Goal: Task Accomplishment & Management: Manage account settings

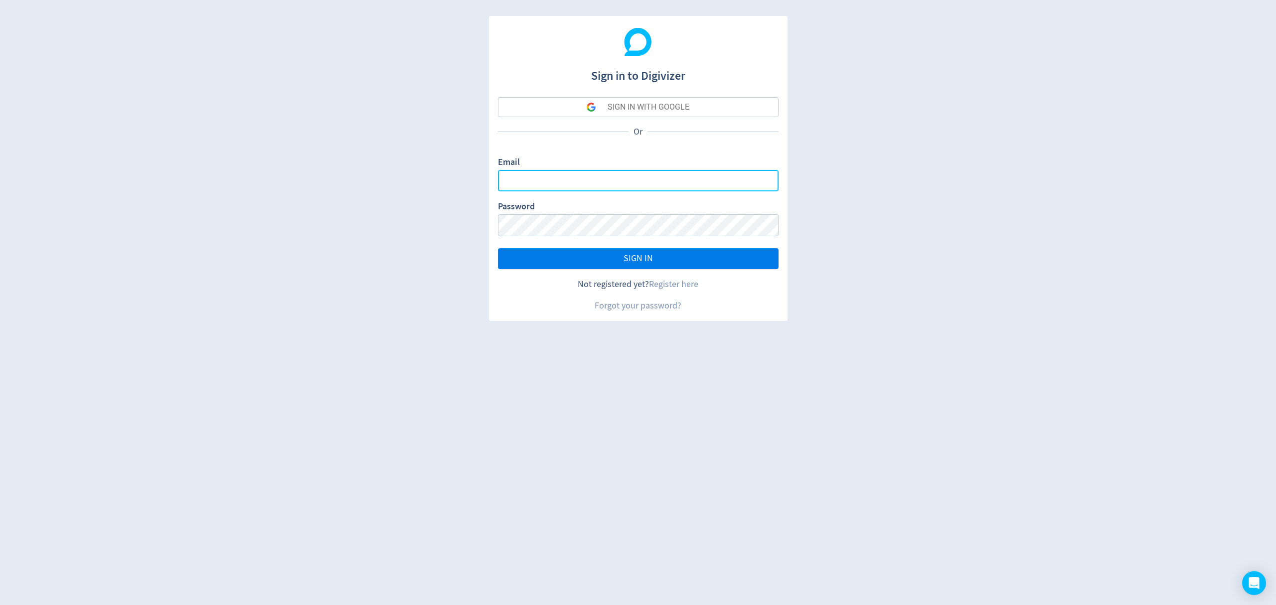
type input "[EMAIL_ADDRESS][PERSON_NAME][DOMAIN_NAME]"
click at [614, 266] on button "SIGN IN" at bounding box center [638, 258] width 281 height 21
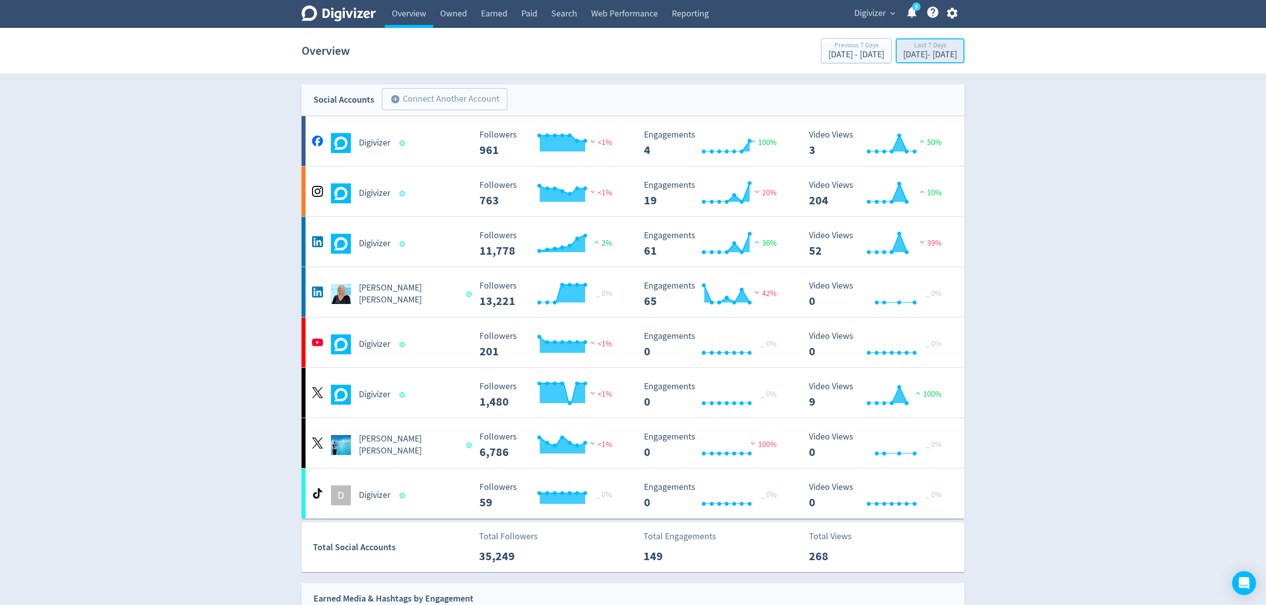
click at [910, 53] on div "[DATE] - [DATE]" at bounding box center [930, 54] width 54 height 9
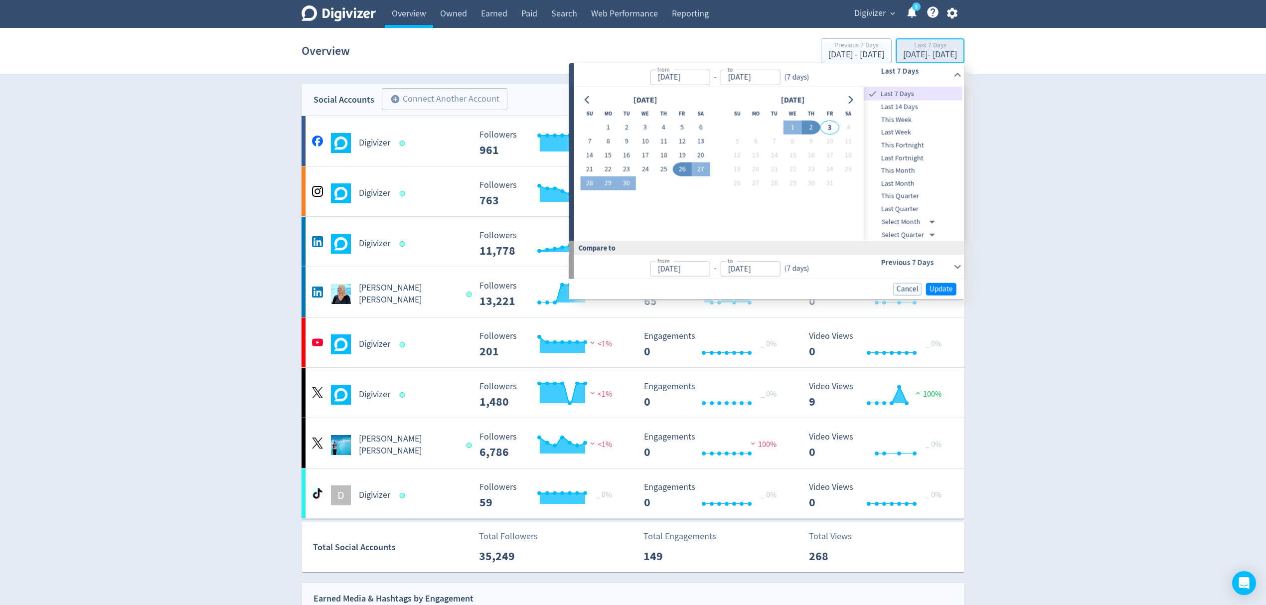
type input "[DATE]"
click at [605, 169] on button "22" at bounding box center [608, 170] width 18 height 14
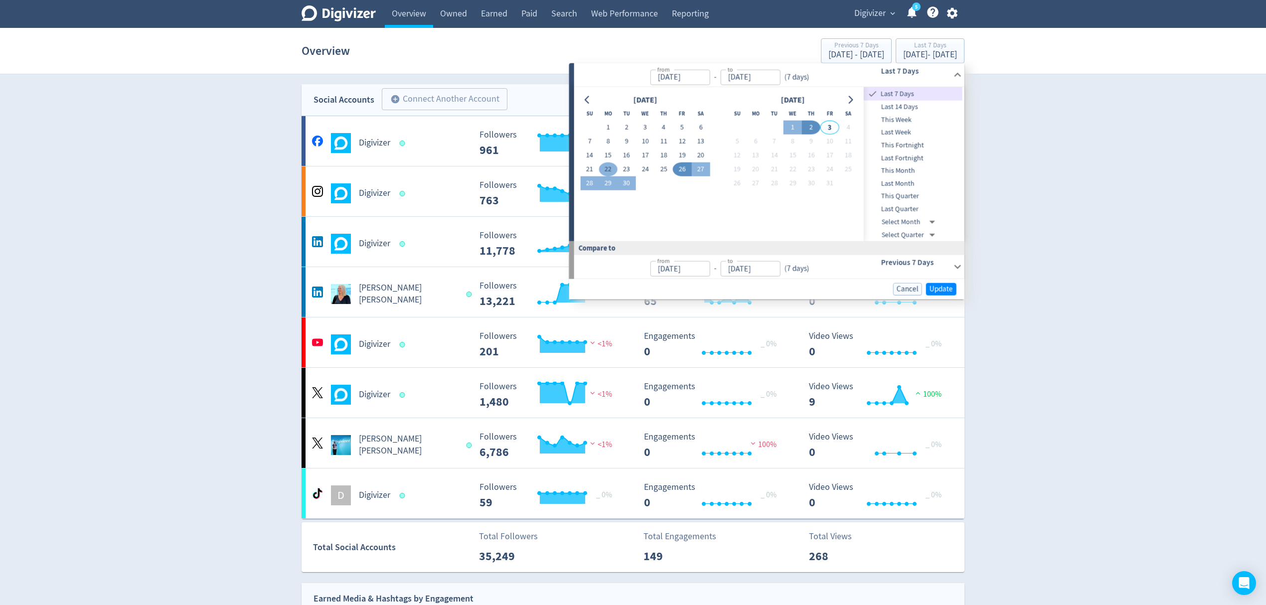
type input "[DATE]"
click at [589, 180] on button "28" at bounding box center [589, 184] width 18 height 14
type input "[DATE]"
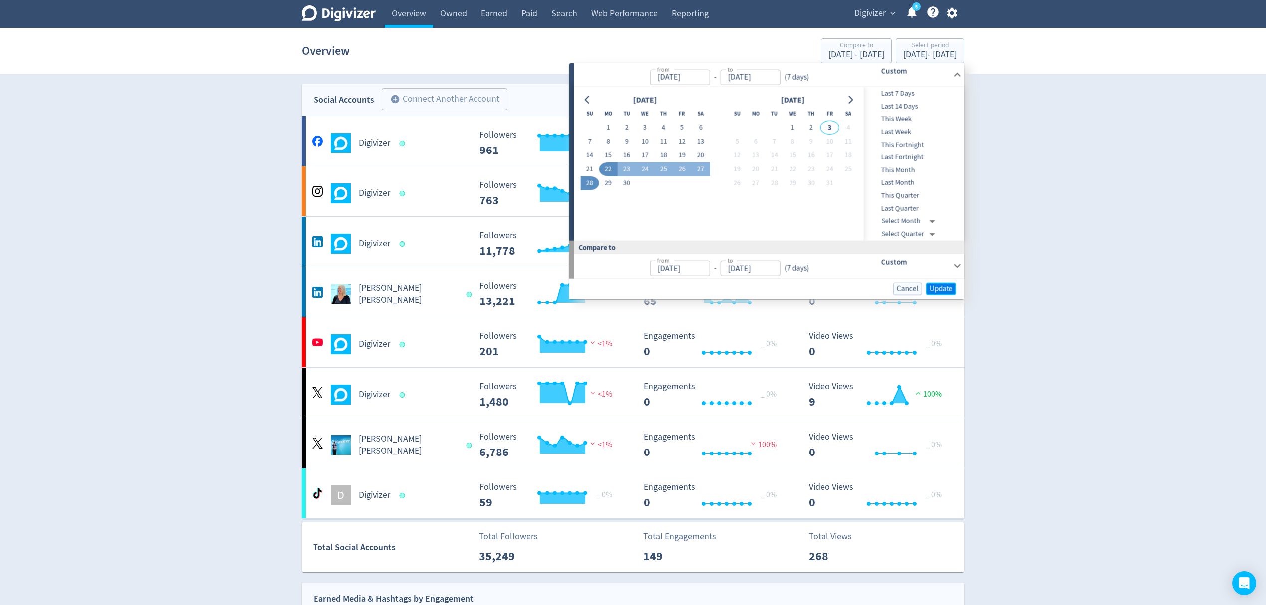
click at [943, 286] on span "Update" at bounding box center [941, 288] width 23 height 7
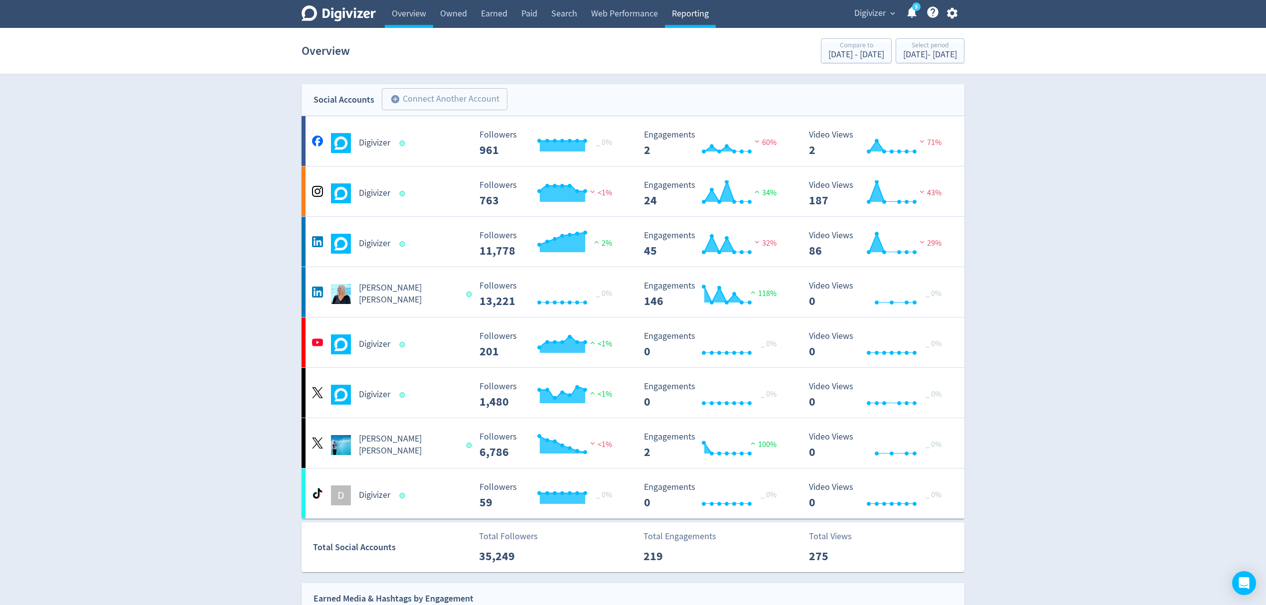
click at [693, 16] on link "Reporting" at bounding box center [690, 14] width 51 height 28
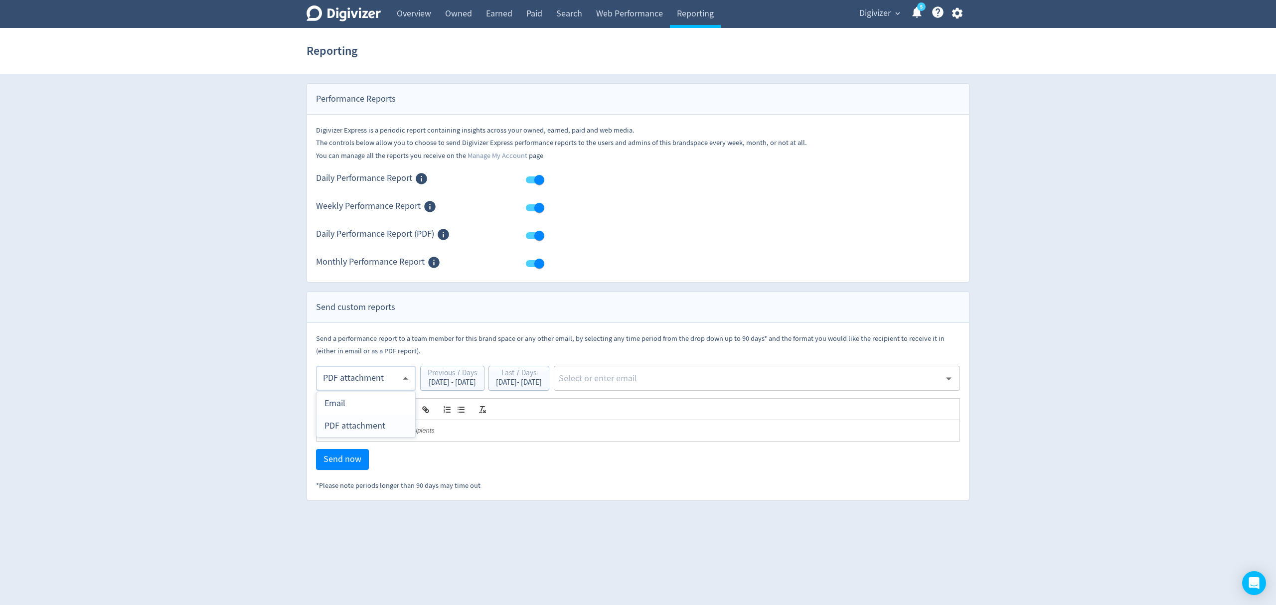
click at [358, 384] on body "Digivizer Logo [PERSON_NAME] Logo Overview Owned Earned Paid Search Web Perform…" at bounding box center [638, 250] width 1276 height 501
click at [358, 402] on div "Email" at bounding box center [366, 403] width 83 height 22
type input "html"
click at [542, 375] on div "Last 7 Days" at bounding box center [519, 373] width 46 height 9
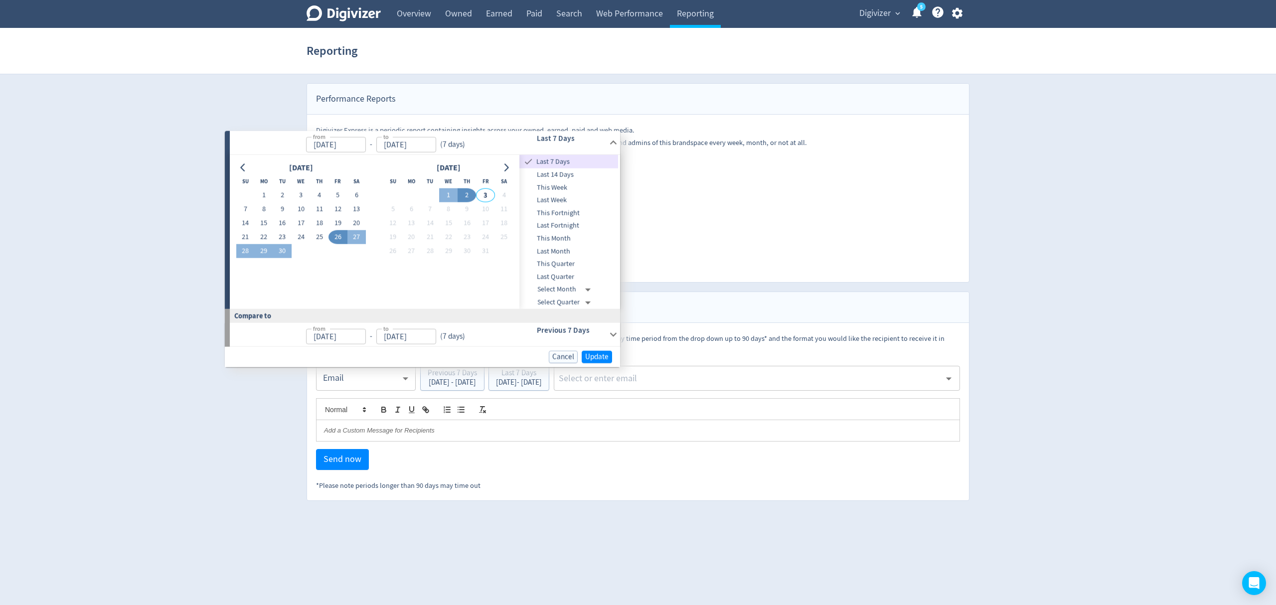
drag, startPoint x: 264, startPoint y: 235, endPoint x: 237, endPoint y: 244, distance: 27.9
click at [263, 235] on button "22" at bounding box center [264, 237] width 18 height 14
type input "[DATE]"
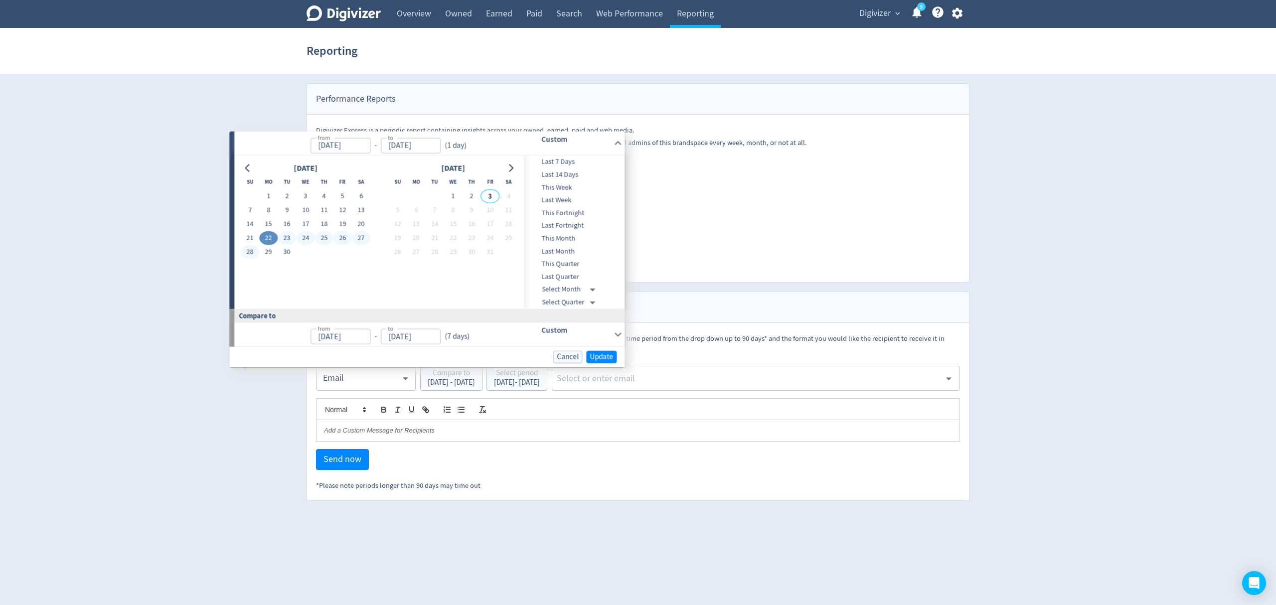
click at [247, 248] on button "28" at bounding box center [250, 252] width 18 height 14
type input "[DATE]"
click at [600, 358] on span "Update" at bounding box center [601, 356] width 23 height 7
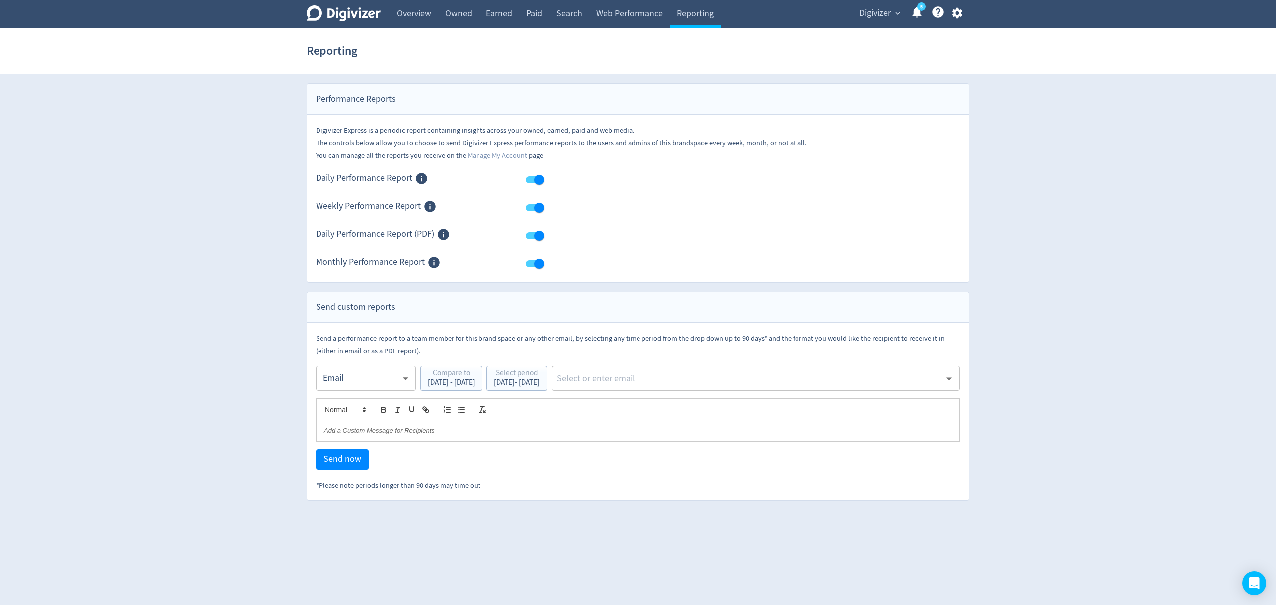
click at [670, 378] on input "text" at bounding box center [748, 378] width 385 height 15
type input "malyn"
click at [692, 401] on li "[EMAIL_ADDRESS][PERSON_NAME][DOMAIN_NAME]" at bounding box center [795, 405] width 331 height 19
click at [341, 462] on span "Send now" at bounding box center [343, 459] width 38 height 9
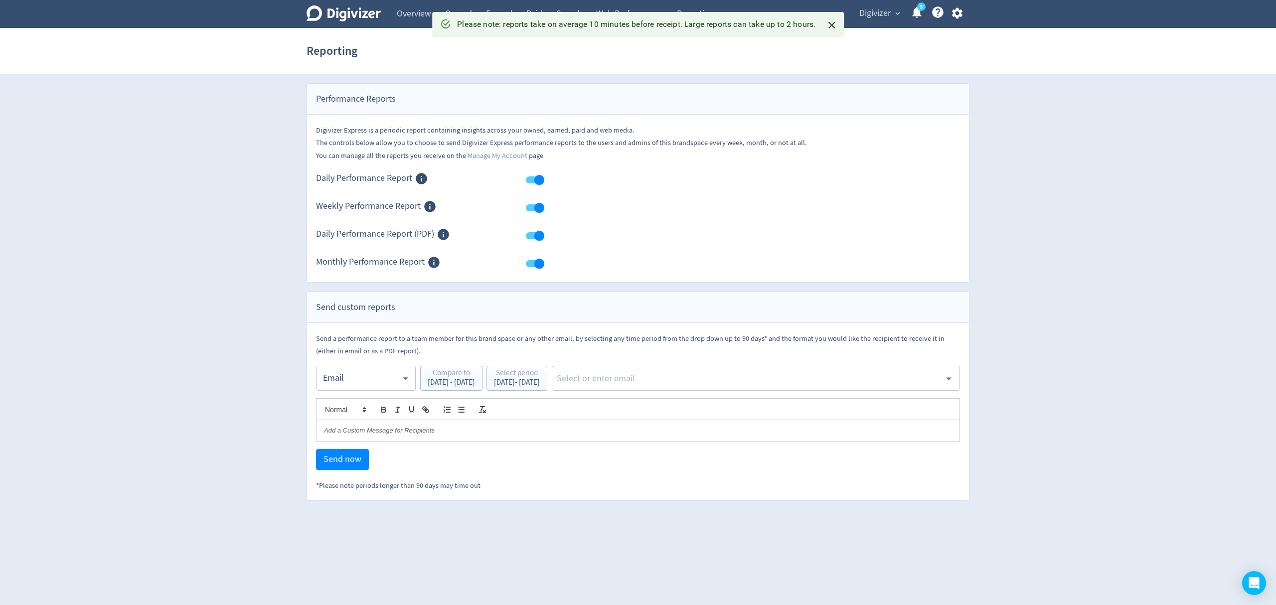
click at [357, 383] on body "Digivizer Logo [PERSON_NAME] Logo Overview Owned Earned Paid Search Web Perform…" at bounding box center [638, 250] width 1276 height 501
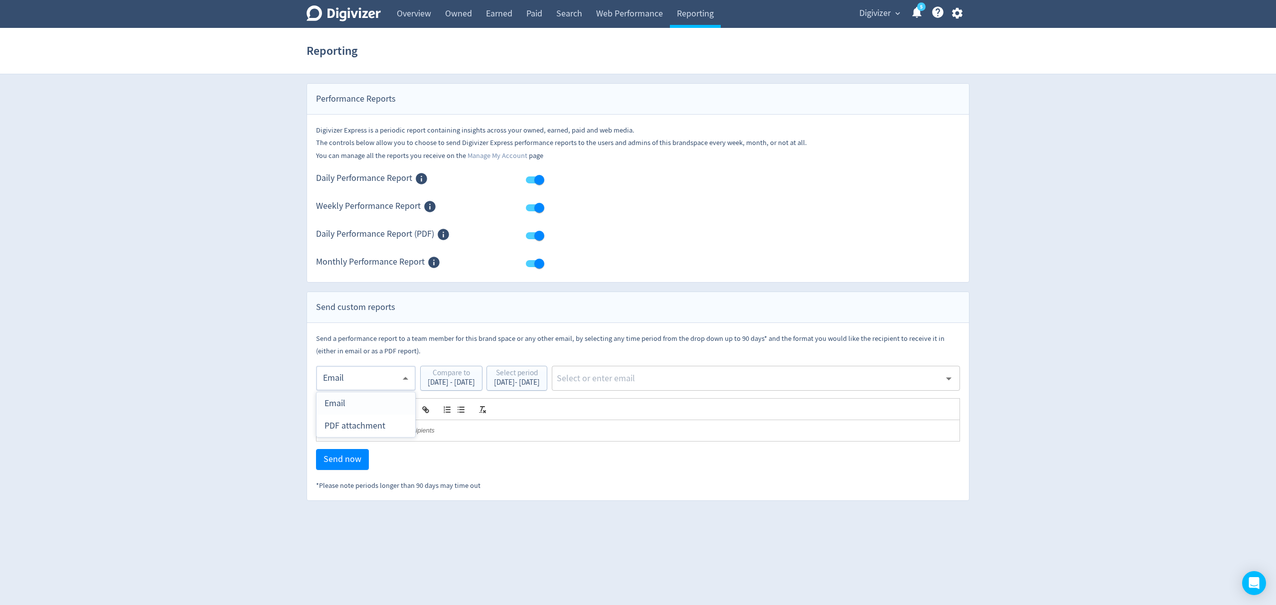
click at [361, 427] on div "PDF attachment" at bounding box center [366, 426] width 83 height 22
type input "pdf"
click at [673, 383] on input "text" at bounding box center [748, 378] width 385 height 15
type input "malyn"
click at [695, 406] on li "[EMAIL_ADDRESS][PERSON_NAME][DOMAIN_NAME]" at bounding box center [795, 405] width 331 height 19
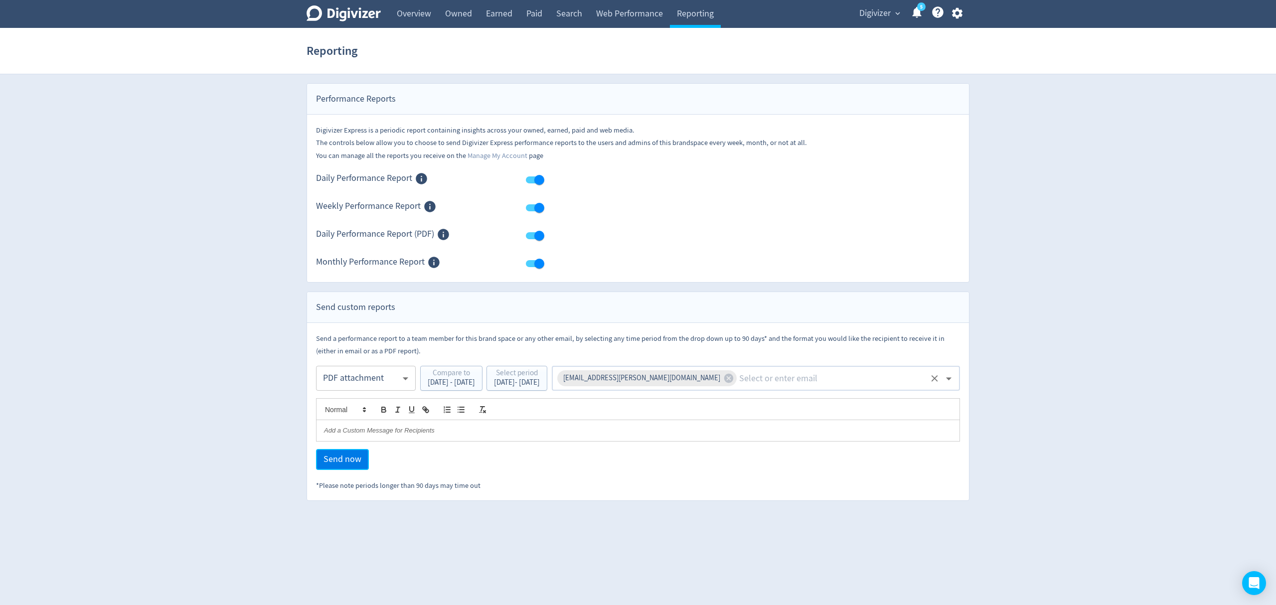
click at [329, 457] on span "Send now" at bounding box center [343, 459] width 38 height 9
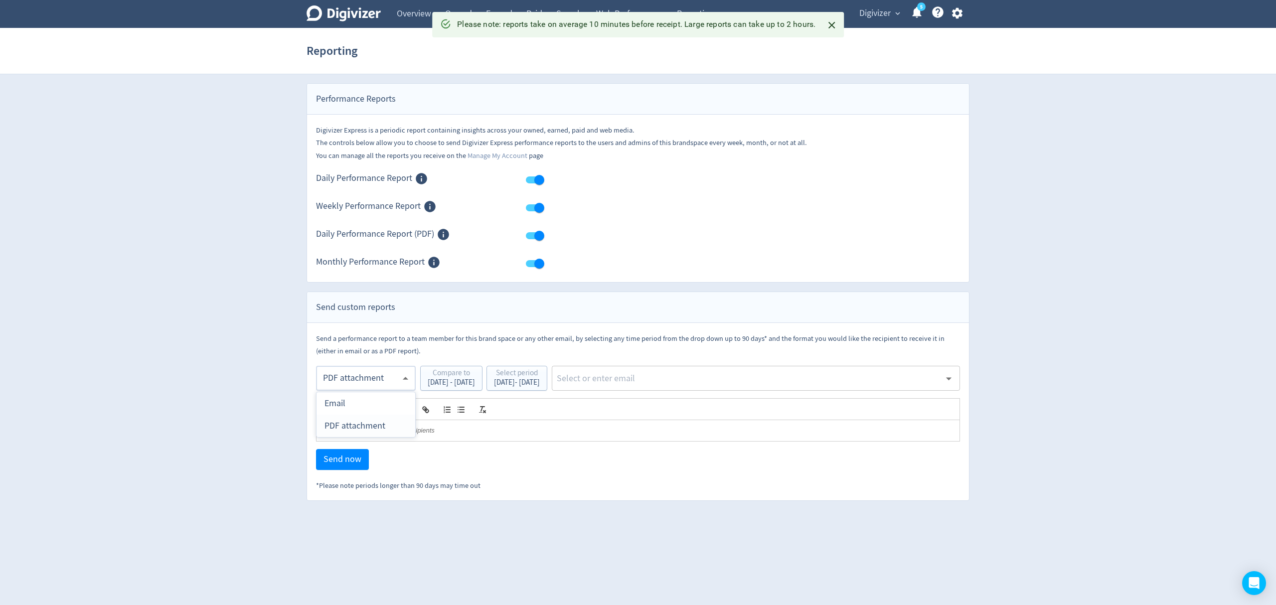
click at [383, 378] on body "Digivizer Logo [PERSON_NAME] Logo Overview Owned Earned Paid Search Web Perform…" at bounding box center [638, 250] width 1276 height 501
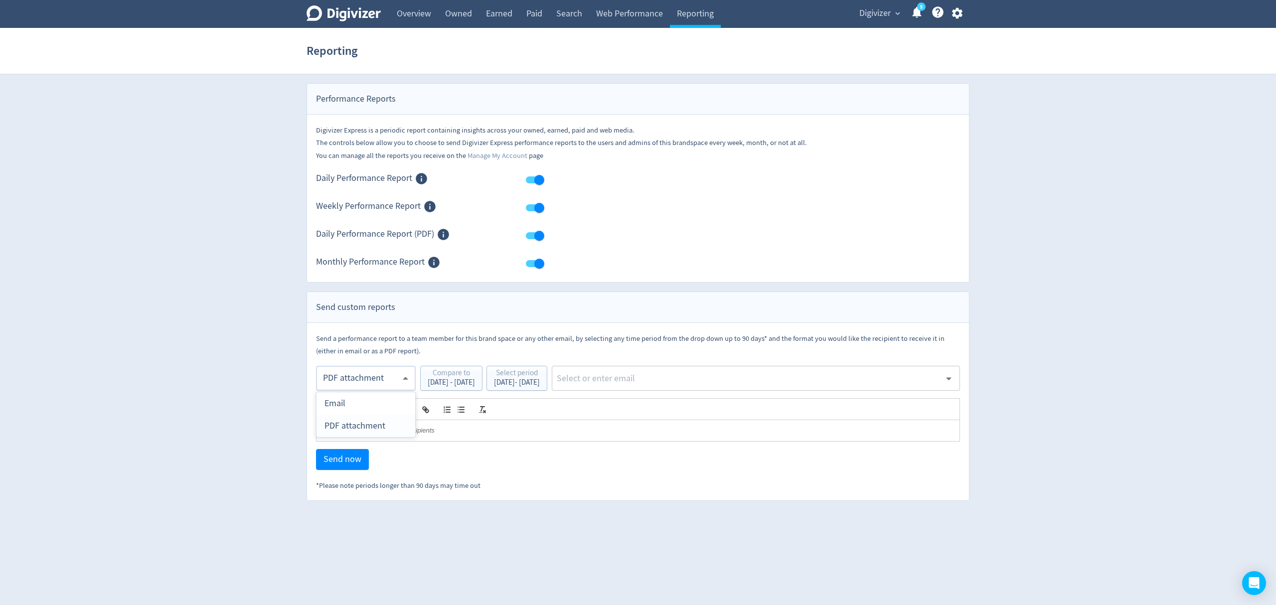
click at [379, 418] on div "PDF attachment" at bounding box center [366, 426] width 83 height 22
click at [350, 377] on body "Digivizer Logo [PERSON_NAME] Logo Overview Owned Earned Paid Search Web Perform…" at bounding box center [638, 250] width 1276 height 501
click at [357, 429] on div "PDF attachment" at bounding box center [366, 426] width 83 height 22
click at [685, 375] on input "text" at bounding box center [748, 378] width 385 height 15
type input "malyn"
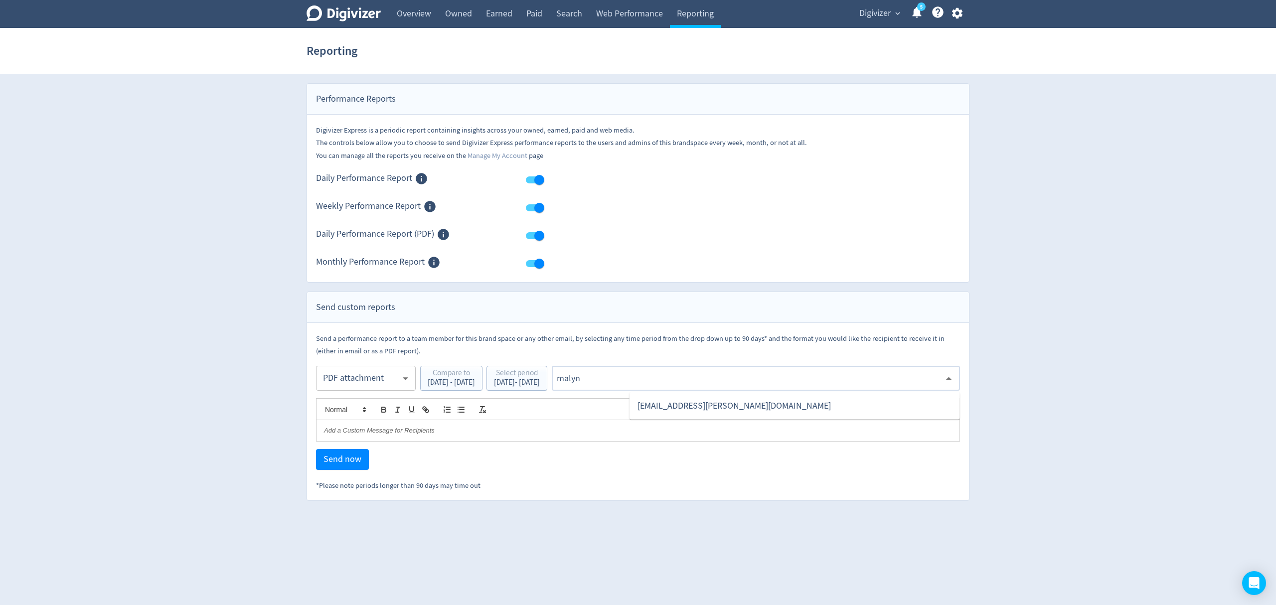
click at [699, 408] on li "[EMAIL_ADDRESS][PERSON_NAME][DOMAIN_NAME]" at bounding box center [795, 405] width 331 height 19
click at [334, 464] on span "Send now" at bounding box center [343, 459] width 38 height 9
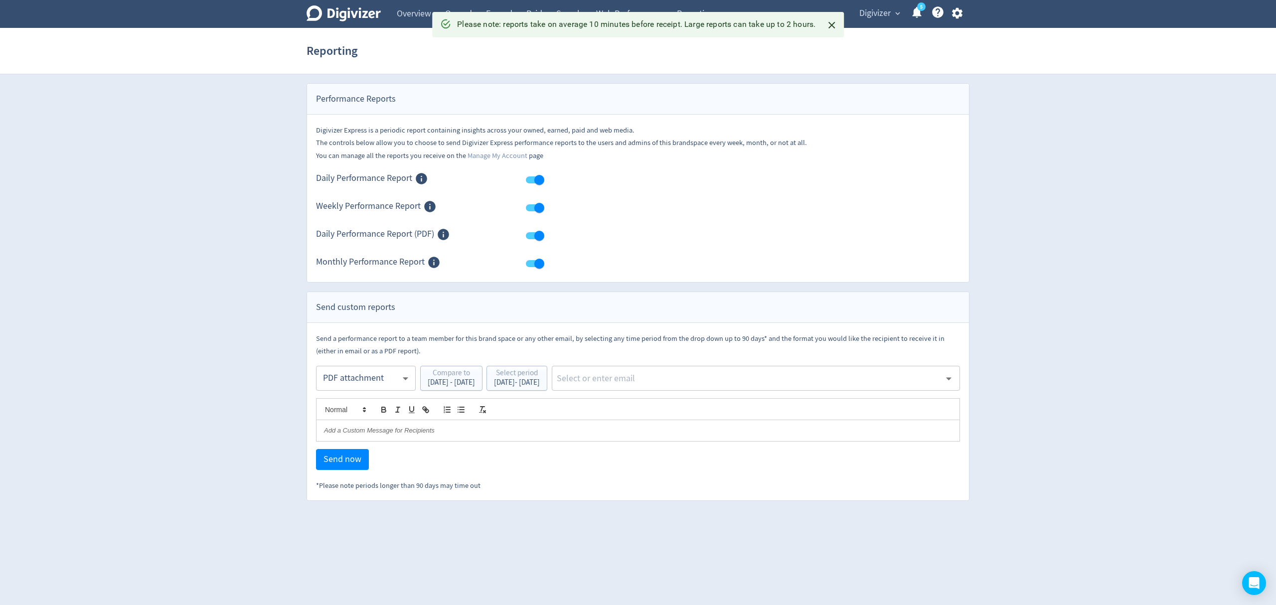
click at [833, 22] on icon "Close" at bounding box center [831, 24] width 11 height 11
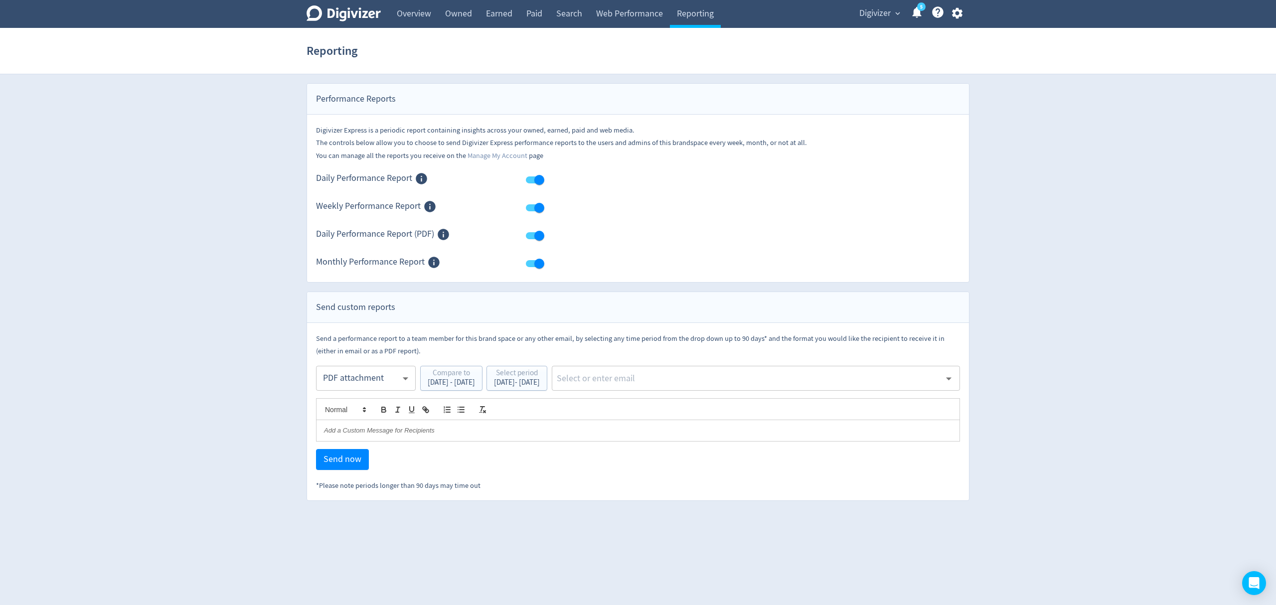
click at [871, 10] on span "Digivizer" at bounding box center [875, 13] width 31 height 16
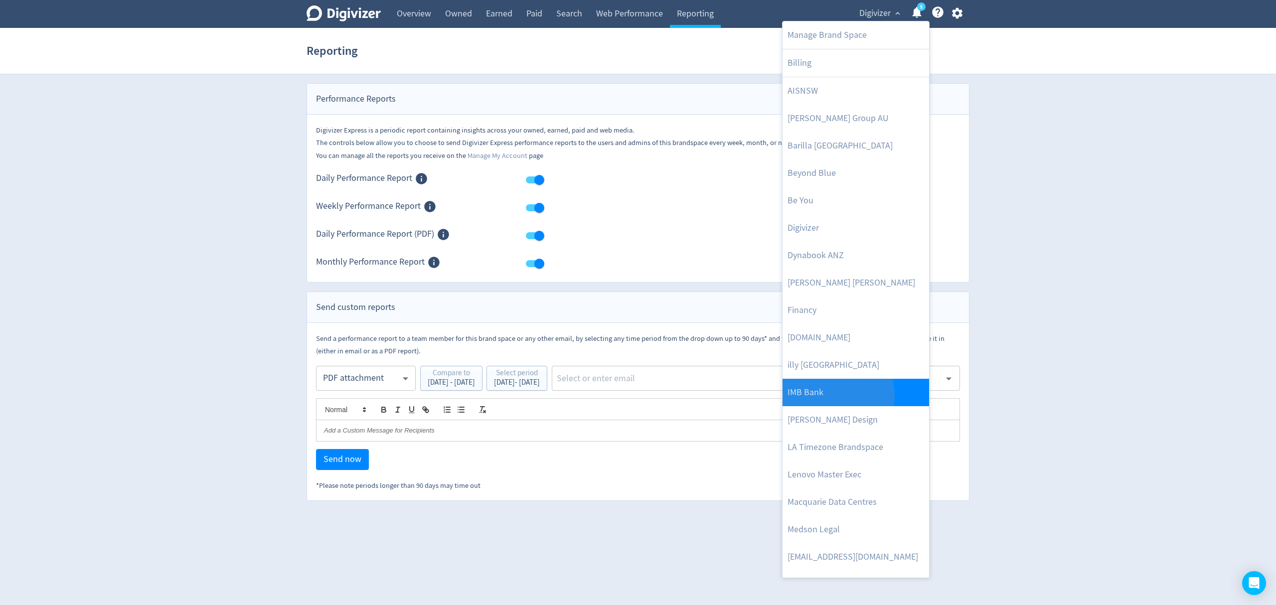
click at [821, 397] on link "IMB Bank" at bounding box center [856, 392] width 147 height 27
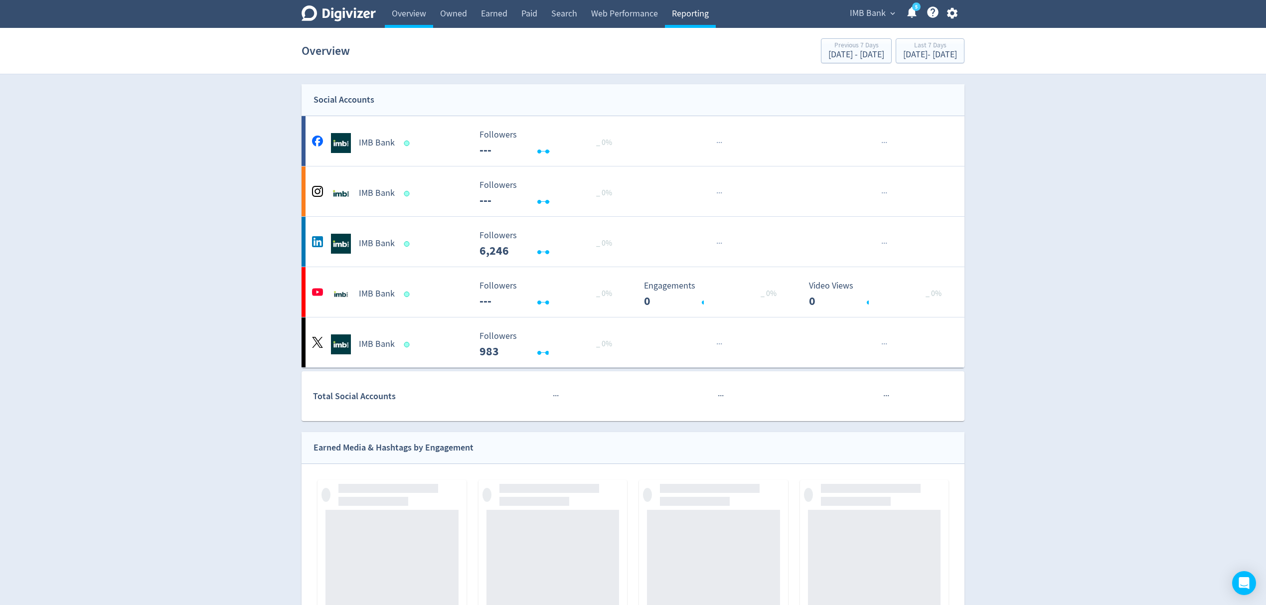
click at [685, 14] on link "Reporting" at bounding box center [690, 14] width 51 height 28
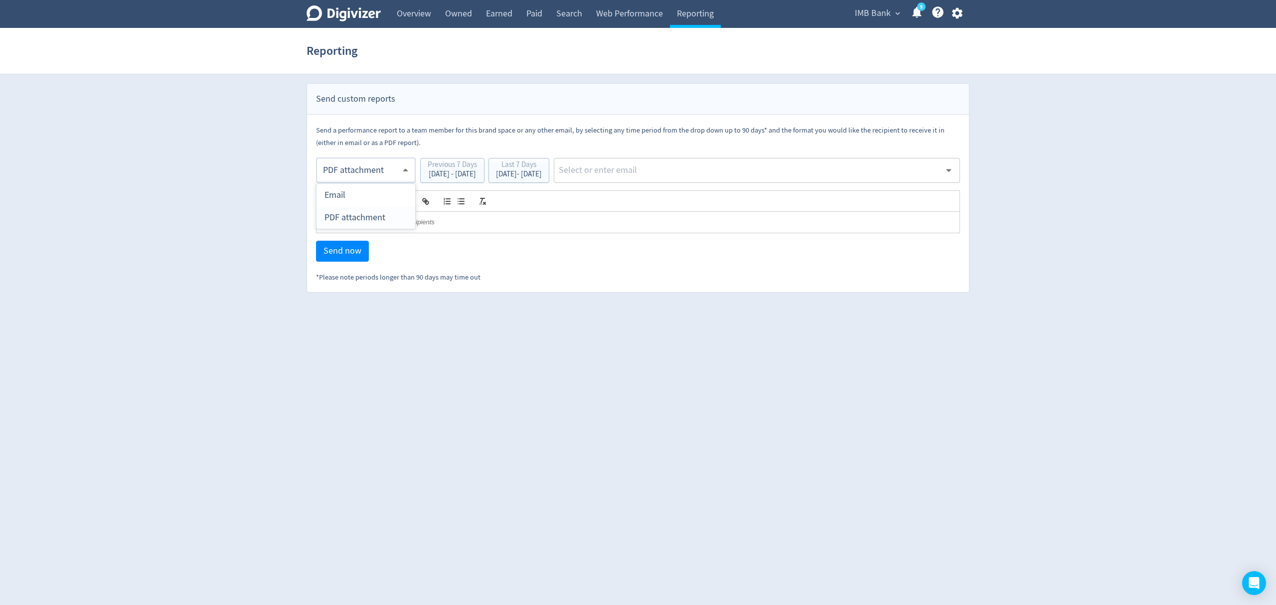
click at [355, 172] on body "Digivizer Logo [PERSON_NAME] Logo Overview Owned Earned Paid Search Web Perform…" at bounding box center [638, 146] width 1276 height 293
click at [350, 195] on div "Email" at bounding box center [366, 195] width 83 height 22
type input "html"
click at [546, 180] on div "Last 7 Days [DATE] - [DATE]" at bounding box center [519, 171] width 55 height 20
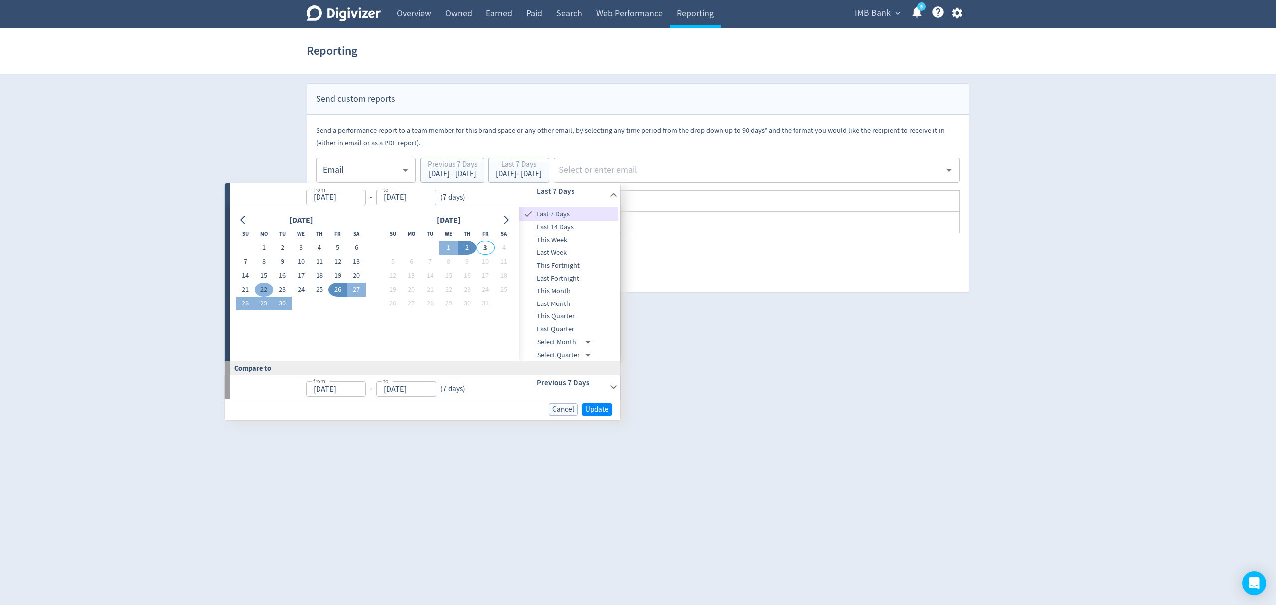
click at [263, 290] on button "22" at bounding box center [264, 290] width 18 height 14
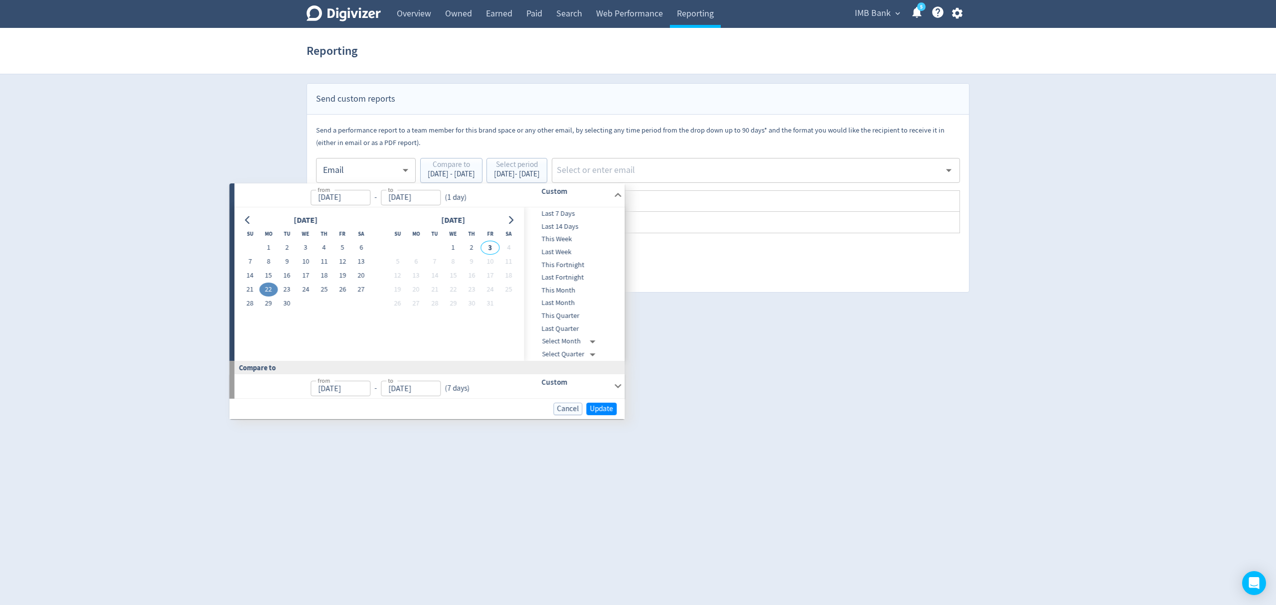
type input "[DATE]"
click at [248, 299] on button "28" at bounding box center [250, 304] width 18 height 14
type input "[DATE]"
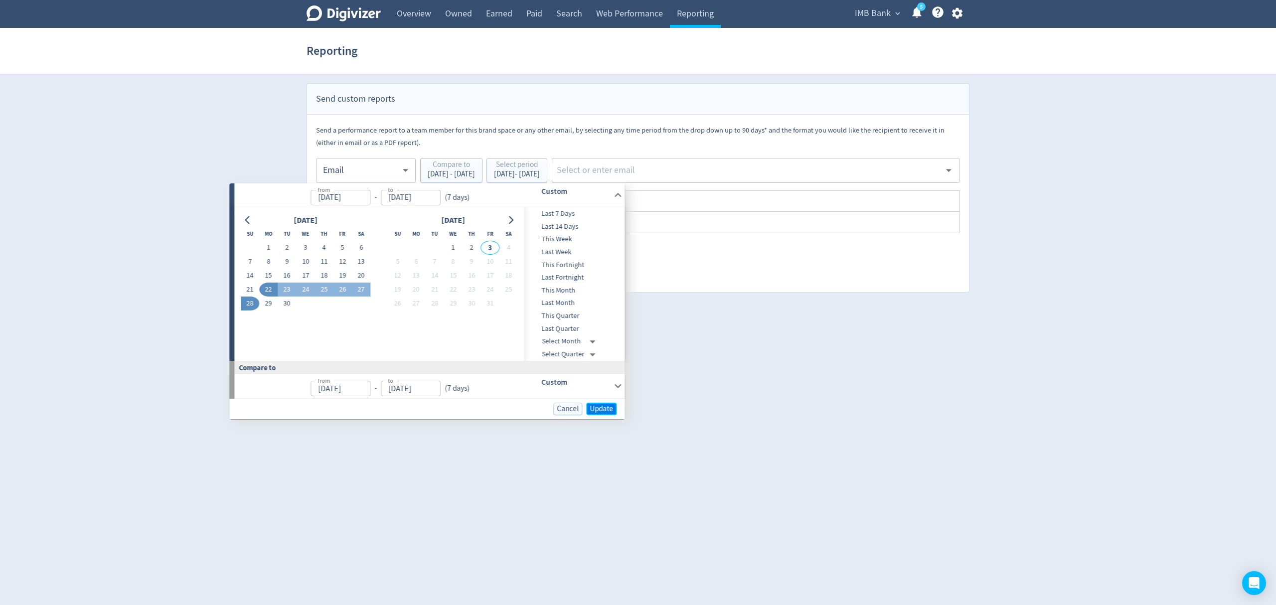
click at [595, 405] on span "Update" at bounding box center [601, 408] width 23 height 7
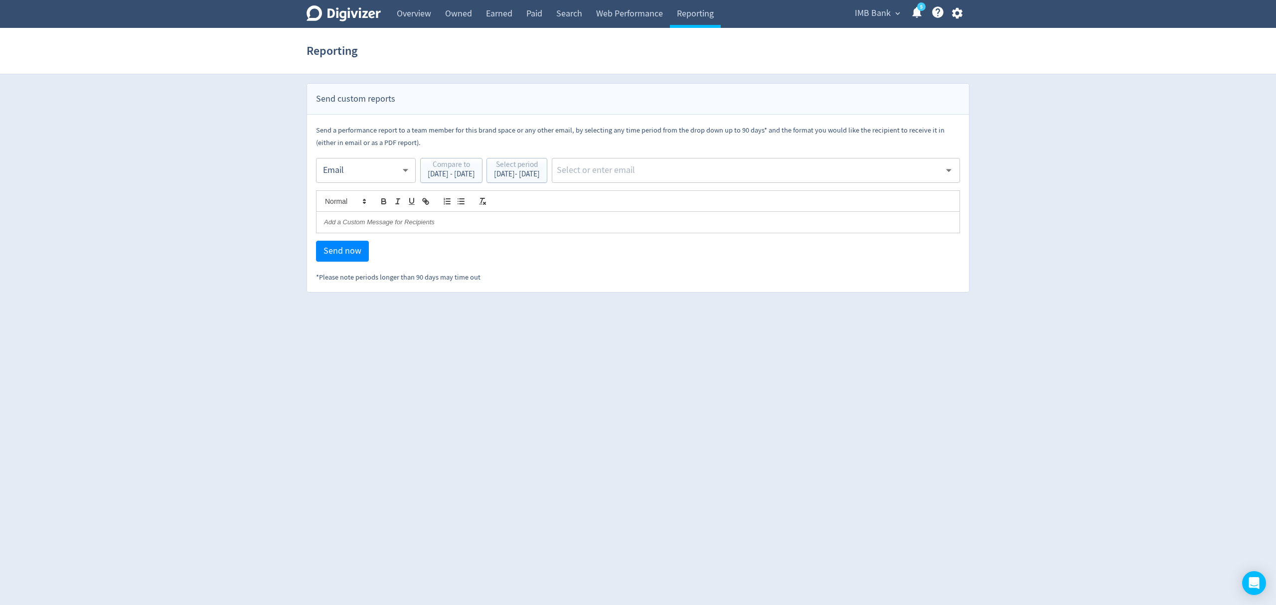
click at [668, 176] on input "text" at bounding box center [748, 170] width 385 height 15
type input "malyn"
click at [675, 198] on li "[EMAIL_ADDRESS][PERSON_NAME][DOMAIN_NAME]" at bounding box center [795, 196] width 331 height 19
click at [344, 250] on span "Send now" at bounding box center [343, 251] width 38 height 9
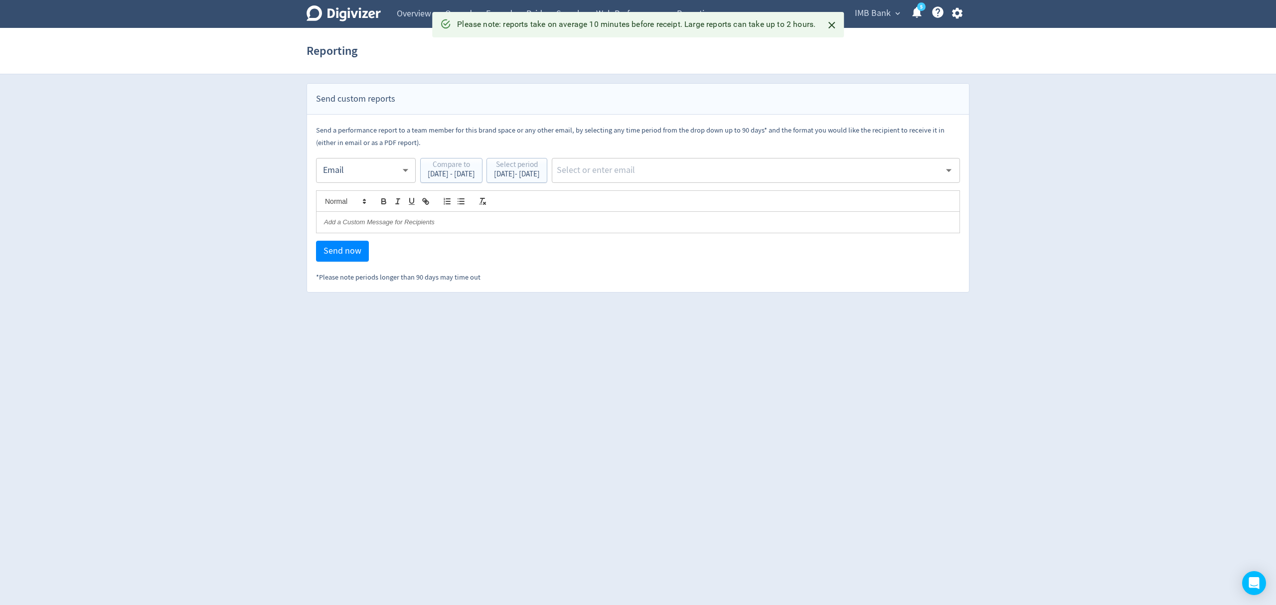
click at [352, 174] on body "Digivizer Logo [PERSON_NAME] Logo Overview Owned Earned Paid Search Web Perform…" at bounding box center [638, 146] width 1276 height 293
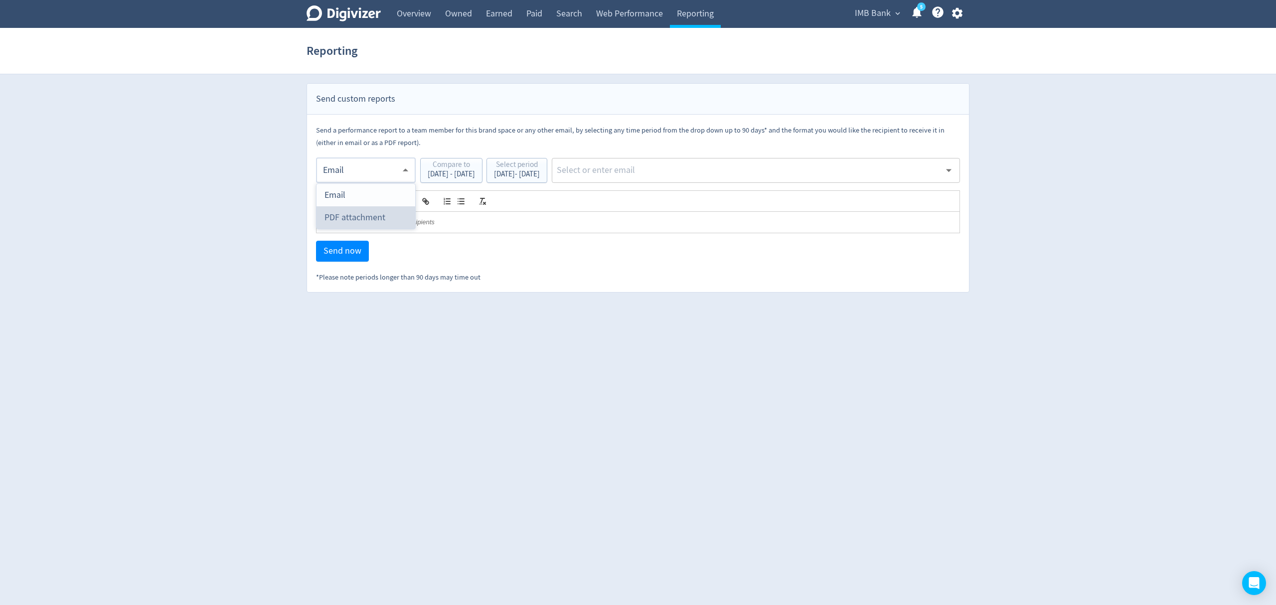
click at [355, 218] on div "PDF attachment" at bounding box center [366, 217] width 83 height 22
type input "pdf"
click at [662, 176] on input "text" at bounding box center [748, 170] width 385 height 15
type input "malyn"
click at [669, 196] on li "[EMAIL_ADDRESS][PERSON_NAME][DOMAIN_NAME]" at bounding box center [795, 196] width 331 height 19
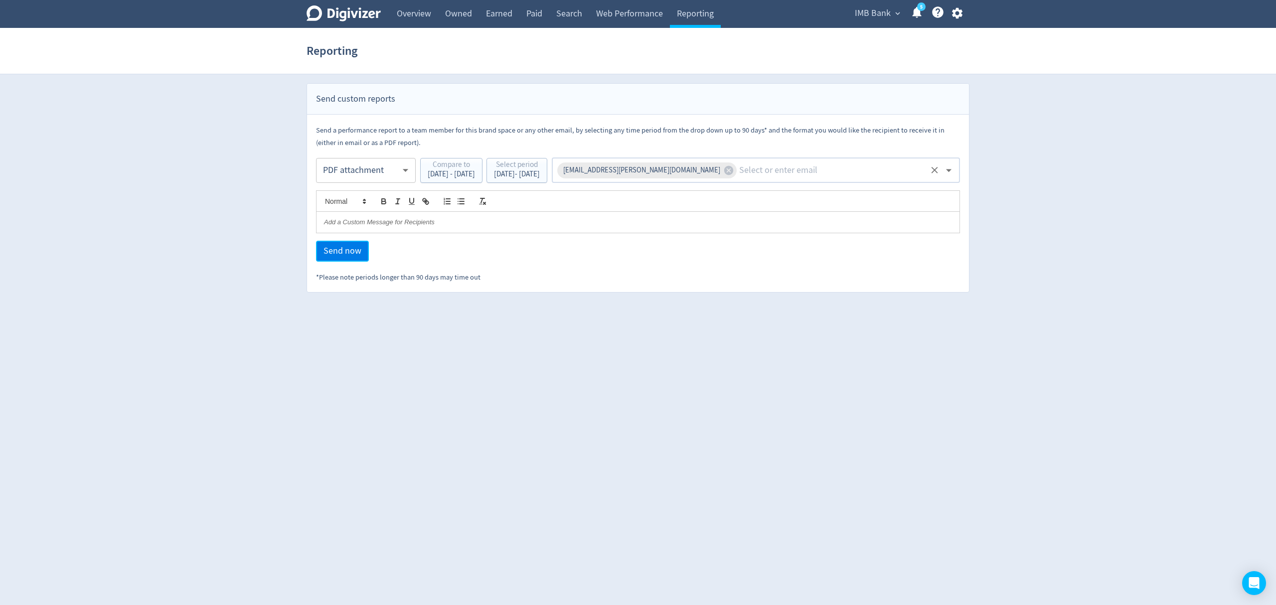
click at [359, 253] on span "Send now" at bounding box center [343, 251] width 38 height 9
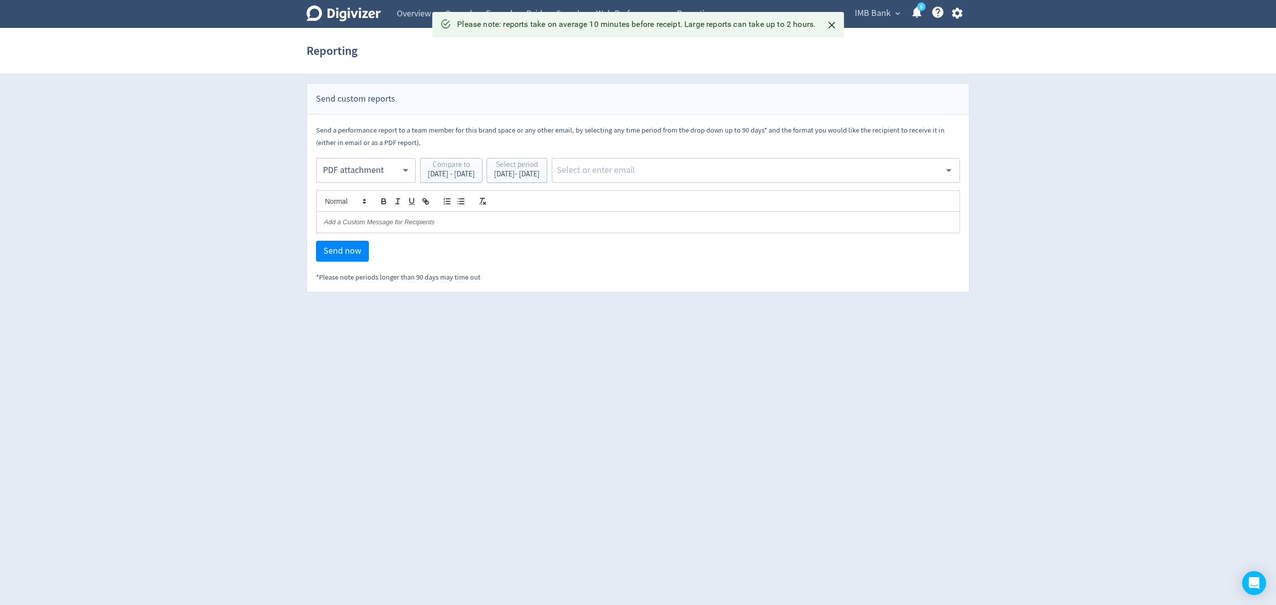
click at [670, 176] on input "text" at bounding box center [748, 170] width 385 height 15
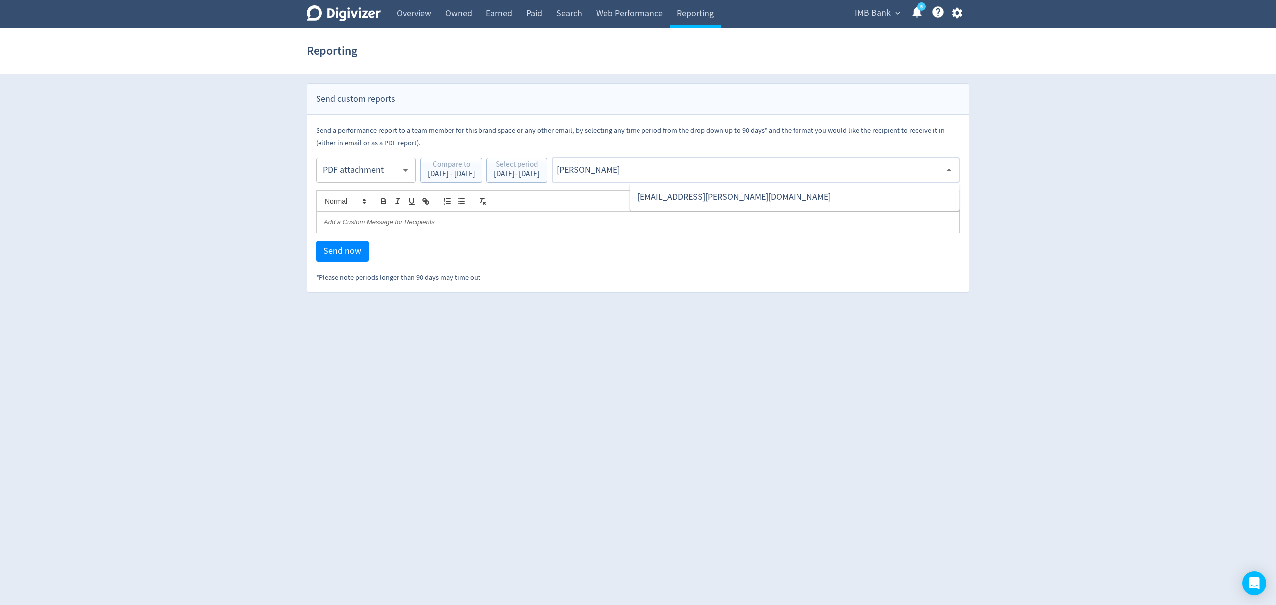
type input "malyn"
click at [685, 194] on li "[EMAIL_ADDRESS][PERSON_NAME][DOMAIN_NAME]" at bounding box center [795, 196] width 331 height 19
click at [340, 251] on span "Send now" at bounding box center [343, 251] width 38 height 9
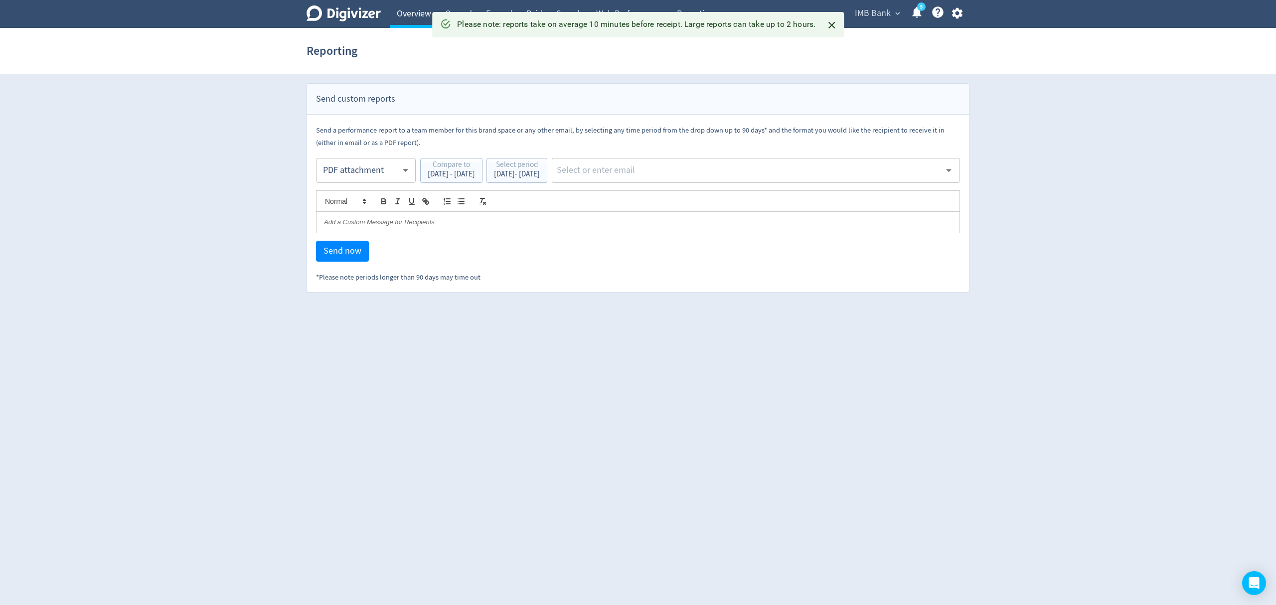
click at [411, 2] on link "Overview" at bounding box center [414, 14] width 48 height 28
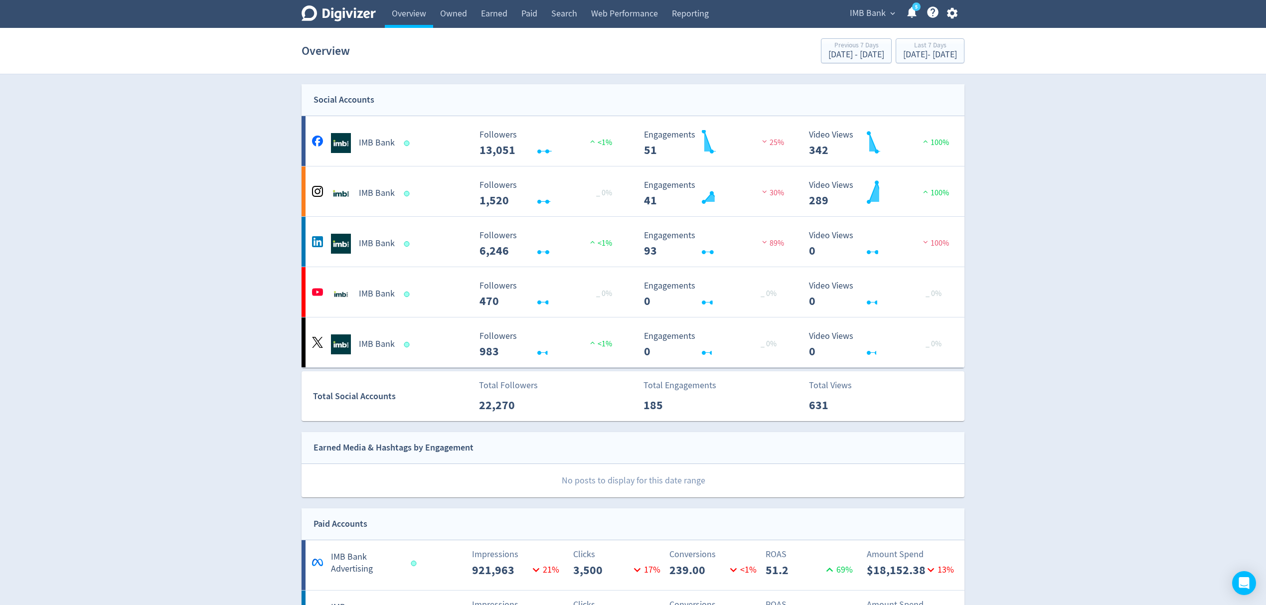
click at [872, 15] on span "IMB Bank" at bounding box center [868, 13] width 36 height 16
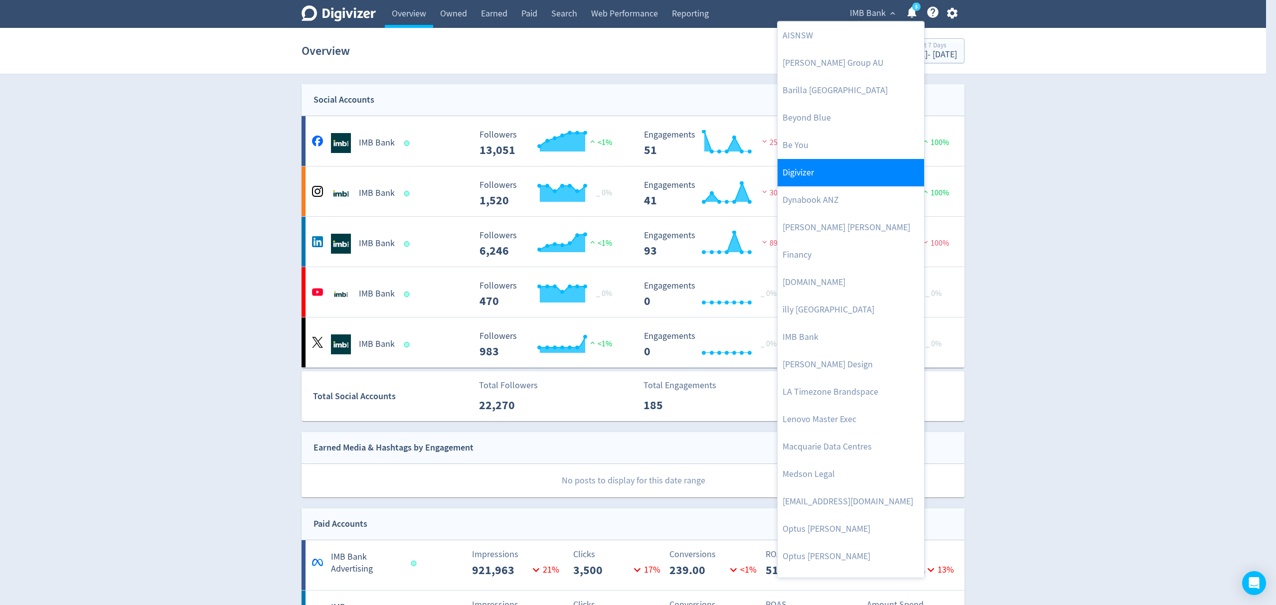
click at [807, 175] on link "Digivizer" at bounding box center [851, 172] width 147 height 27
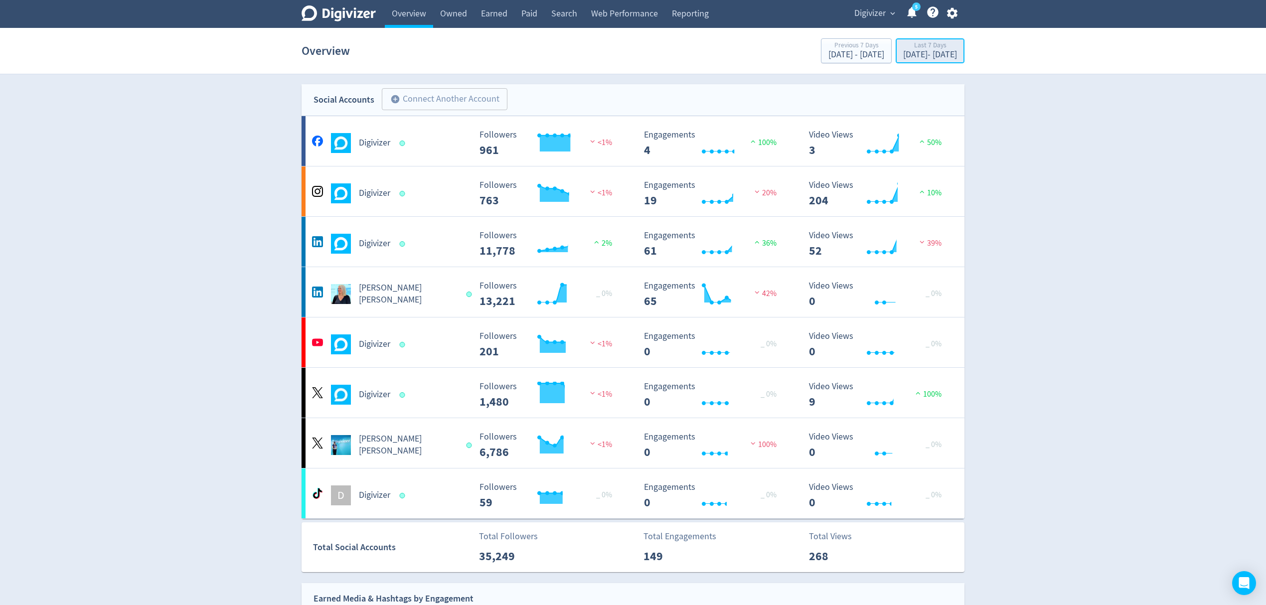
click at [903, 53] on div "[DATE] - [DATE]" at bounding box center [930, 54] width 54 height 9
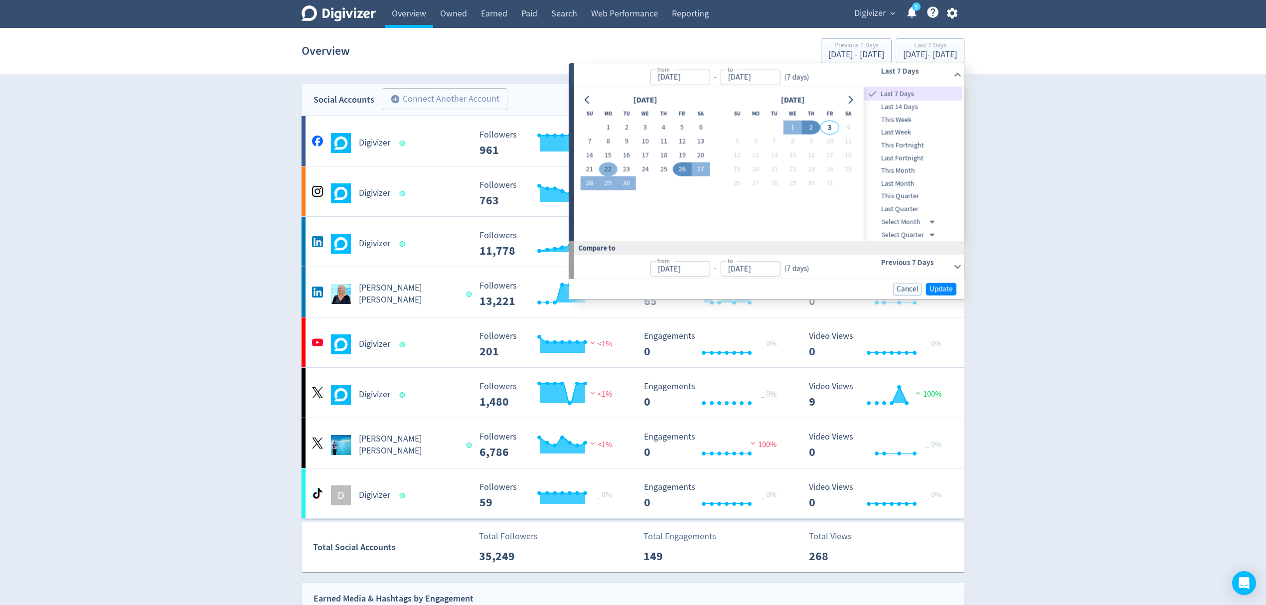
click at [607, 173] on button "22" at bounding box center [608, 170] width 18 height 14
type input "[DATE]"
click at [594, 181] on button "28" at bounding box center [589, 184] width 18 height 14
type input "[DATE]"
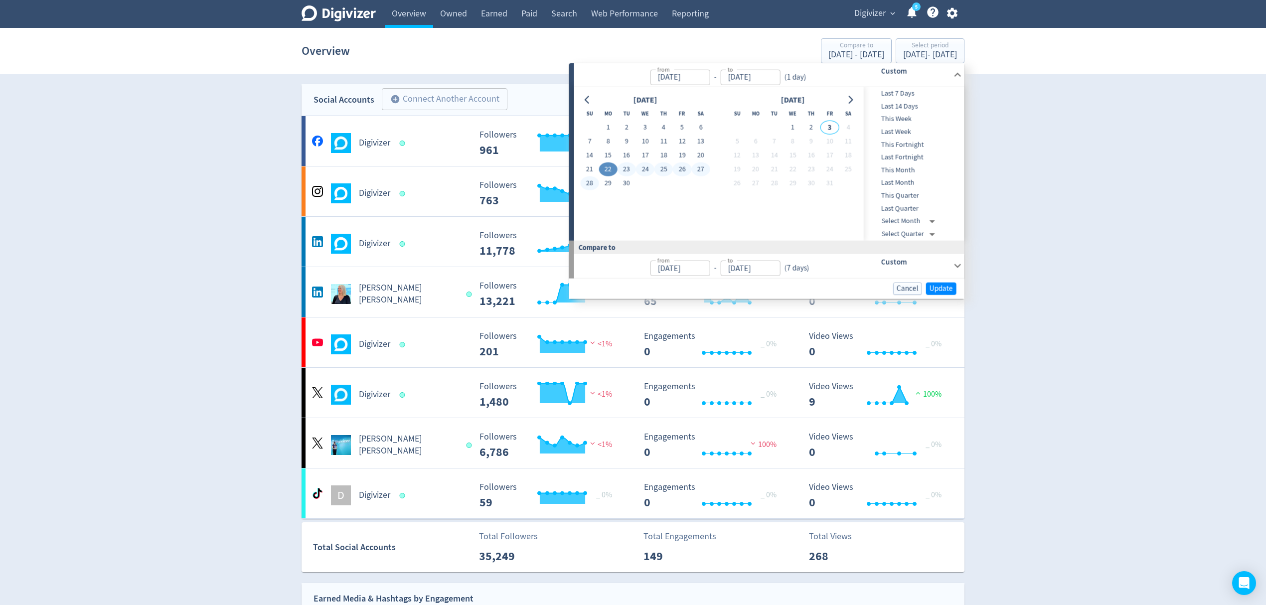
type input "[DATE]"
click at [940, 288] on span "Update" at bounding box center [941, 288] width 23 height 7
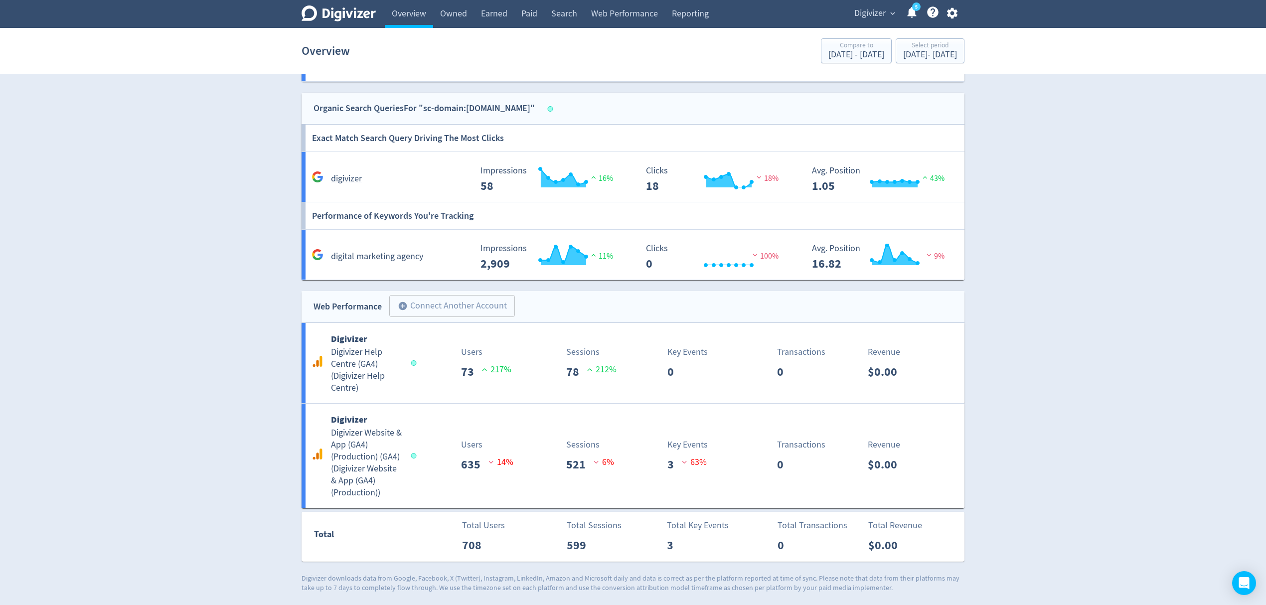
scroll to position [1066, 0]
click at [698, 4] on link "Reporting" at bounding box center [690, 14] width 51 height 28
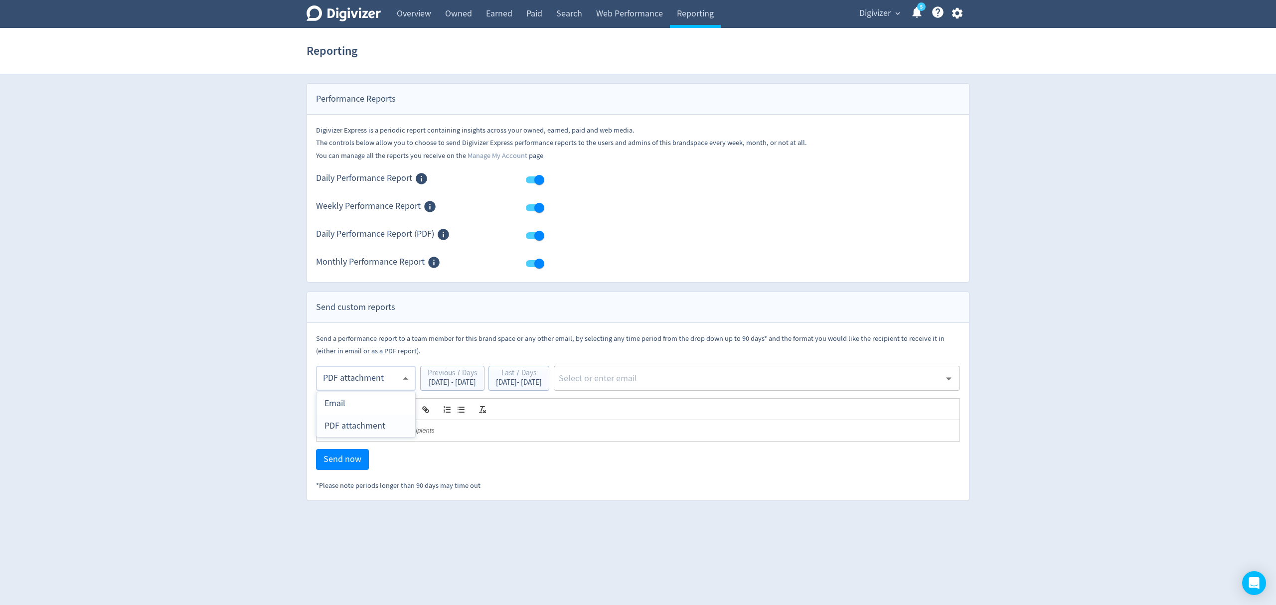
click at [354, 383] on body "Digivizer Logo [PERSON_NAME] Logo Overview Owned Earned Paid Search Web Perform…" at bounding box center [638, 250] width 1276 height 501
click at [356, 421] on div "PDF attachment" at bounding box center [366, 426] width 83 height 22
click at [542, 384] on div "[DATE] - [DATE]" at bounding box center [519, 382] width 46 height 7
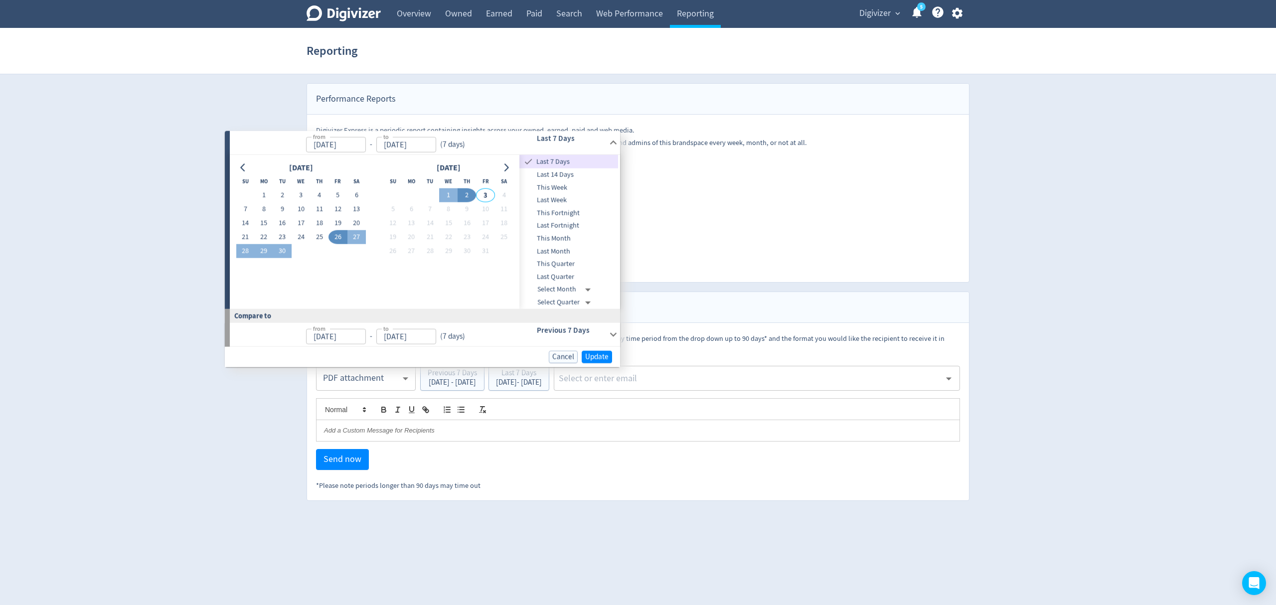
drag, startPoint x: 258, startPoint y: 234, endPoint x: 255, endPoint y: 244, distance: 10.3
click at [258, 234] on button "22" at bounding box center [264, 237] width 18 height 14
type input "[DATE]"
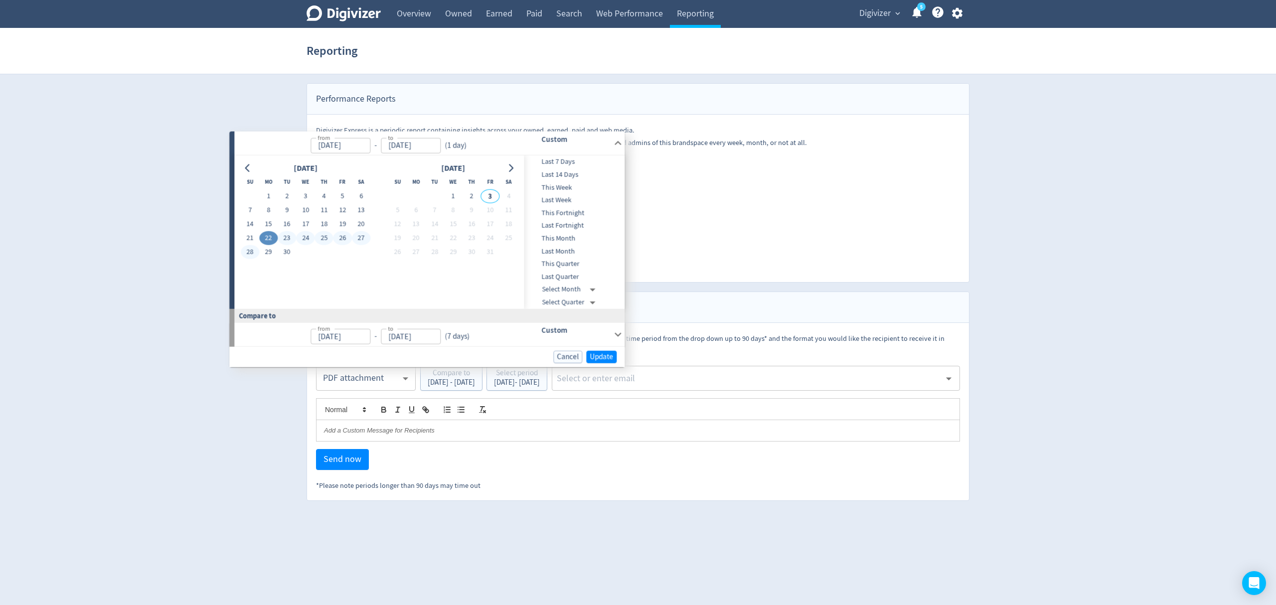
click at [244, 251] on button "28" at bounding box center [250, 252] width 18 height 14
type input "[DATE]"
click at [604, 351] on button "Update" at bounding box center [601, 357] width 30 height 12
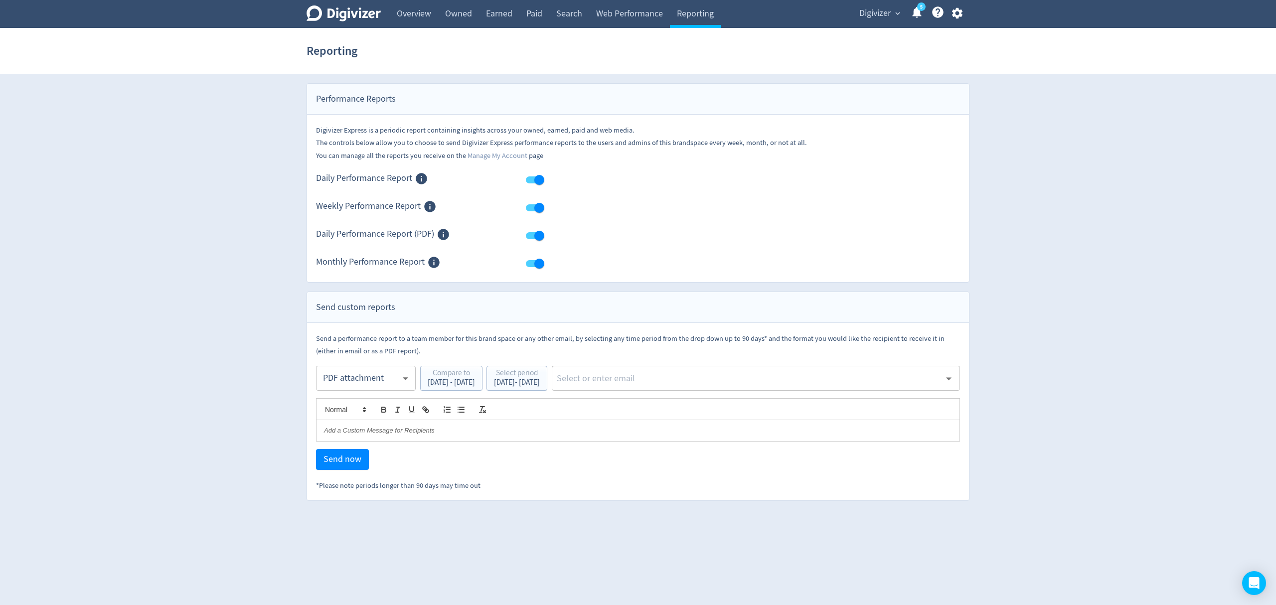
click at [652, 377] on input "text" at bounding box center [748, 378] width 385 height 15
type input "malyn"
click at [679, 407] on li "[EMAIL_ADDRESS][PERSON_NAME][DOMAIN_NAME]" at bounding box center [795, 405] width 331 height 19
click at [354, 461] on span "Send now" at bounding box center [343, 459] width 38 height 9
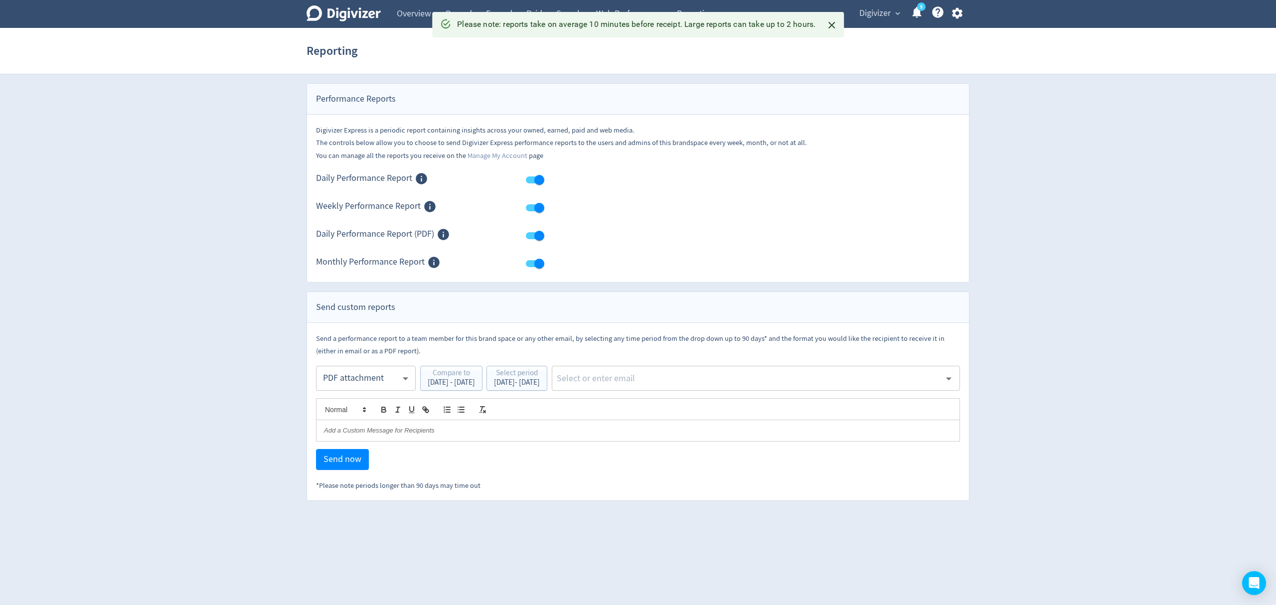
click at [882, 16] on span "Digivizer" at bounding box center [875, 13] width 31 height 16
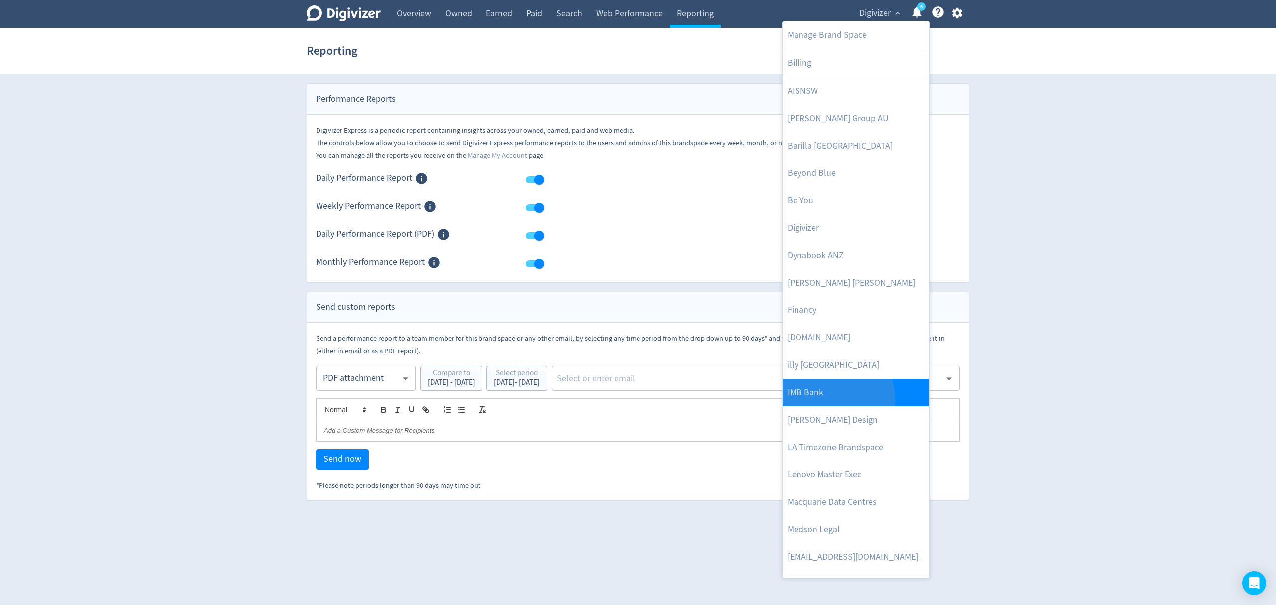
click at [828, 399] on link "IMB Bank" at bounding box center [856, 392] width 147 height 27
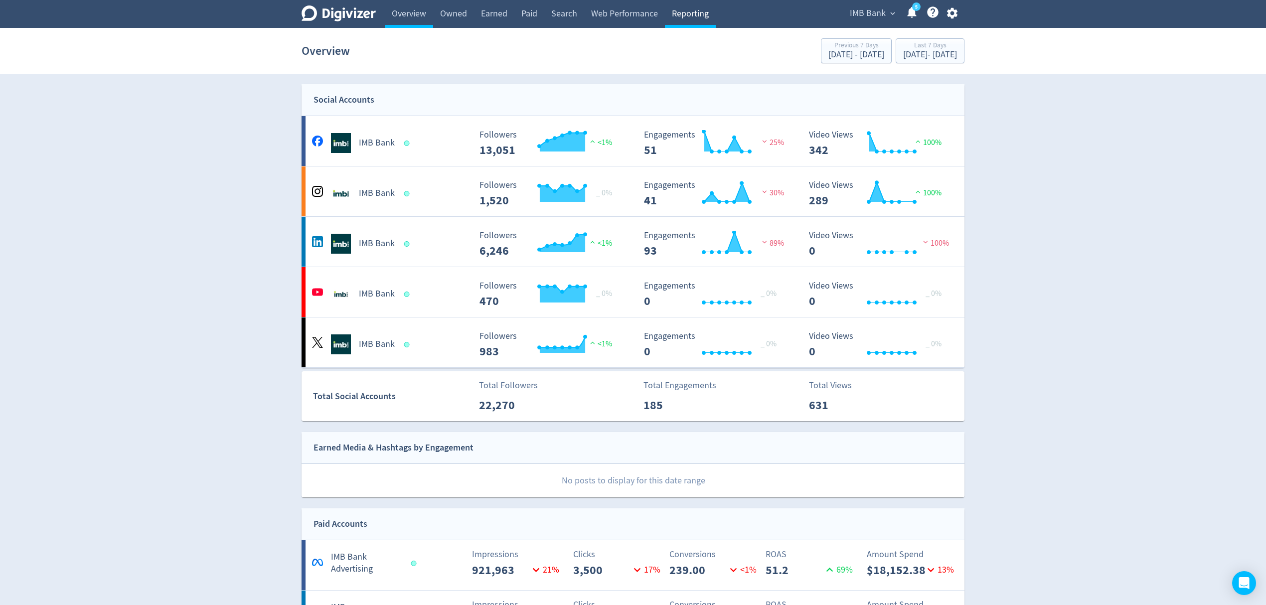
click at [682, 17] on link "Reporting" at bounding box center [690, 14] width 51 height 28
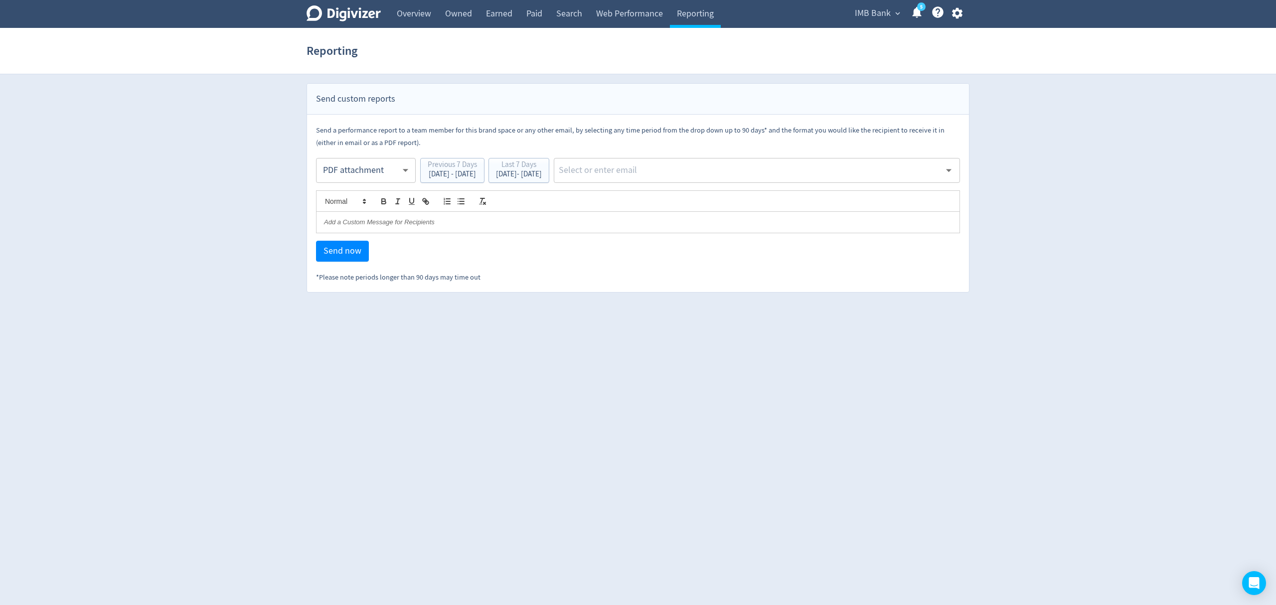
click at [357, 171] on body "Digivizer Logo [PERSON_NAME] Logo Overview Owned Earned Paid Search Web Perform…" at bounding box center [638, 146] width 1276 height 293
click at [367, 216] on div "PDF attachment" at bounding box center [366, 217] width 83 height 22
click at [542, 176] on div "[DATE] - [DATE]" at bounding box center [519, 174] width 46 height 7
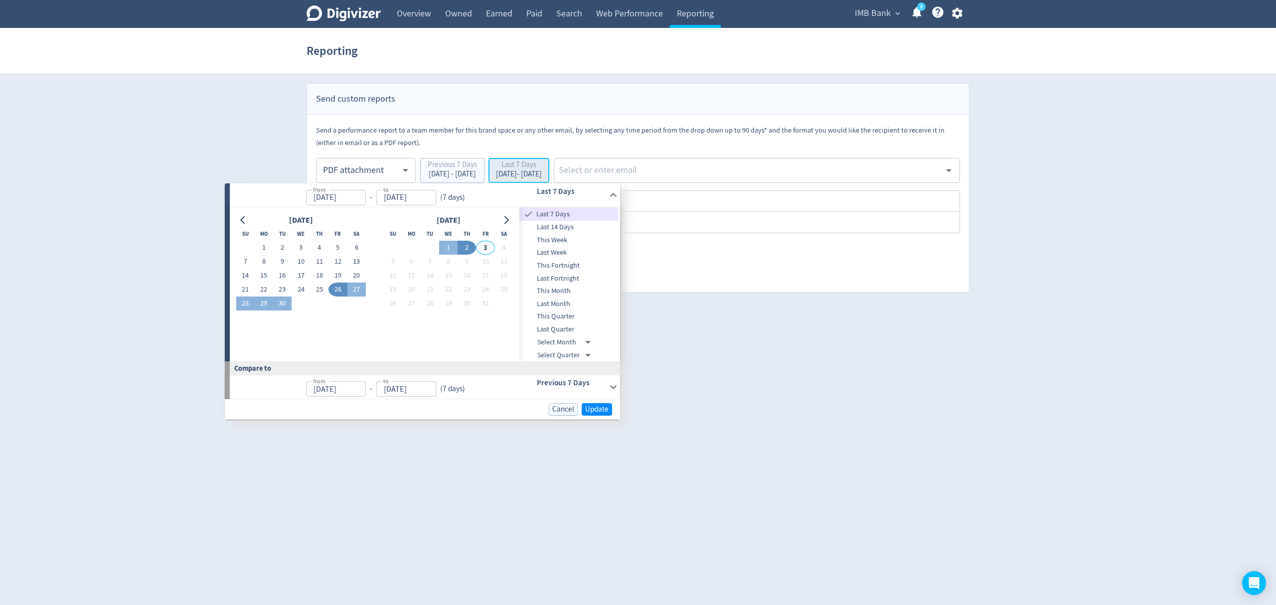
type input "[DATE]"
click at [265, 288] on button "22" at bounding box center [264, 290] width 18 height 14
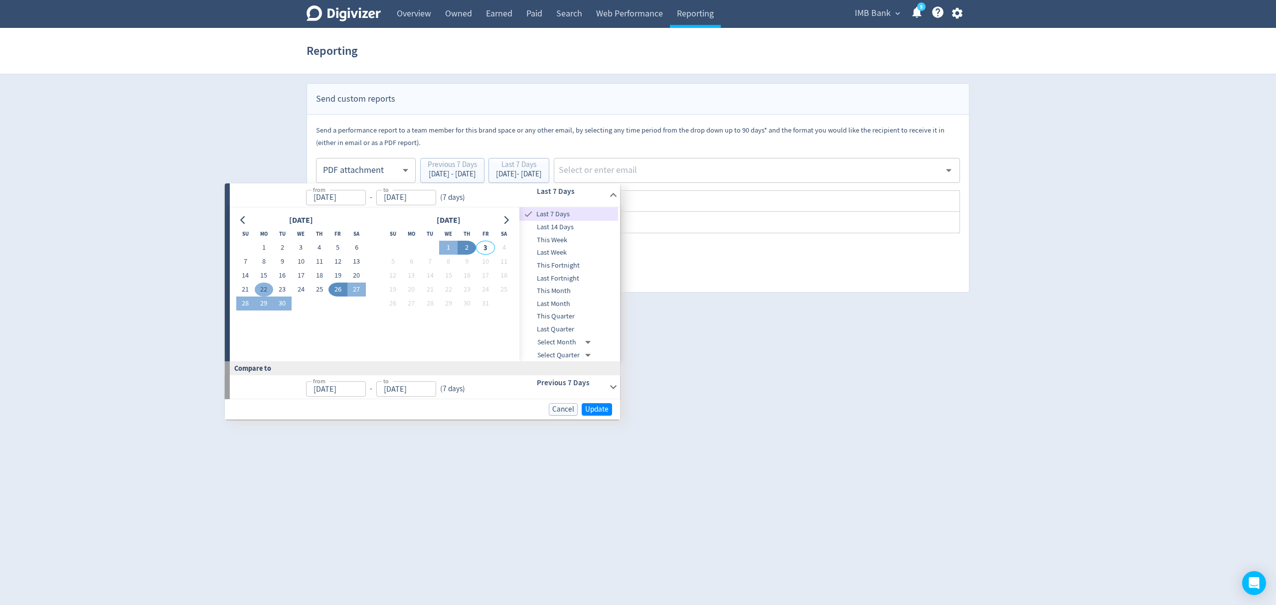
type input "[DATE]"
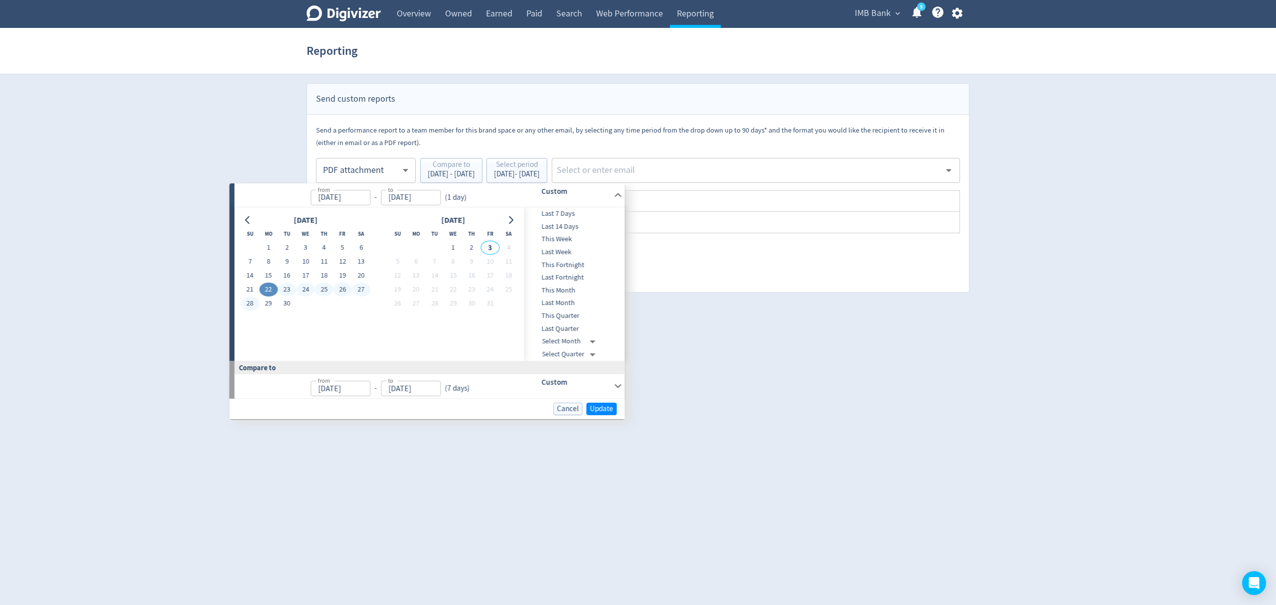
click at [251, 302] on button "28" at bounding box center [250, 304] width 18 height 14
type input "[DATE]"
click at [607, 410] on span "Update" at bounding box center [601, 408] width 23 height 7
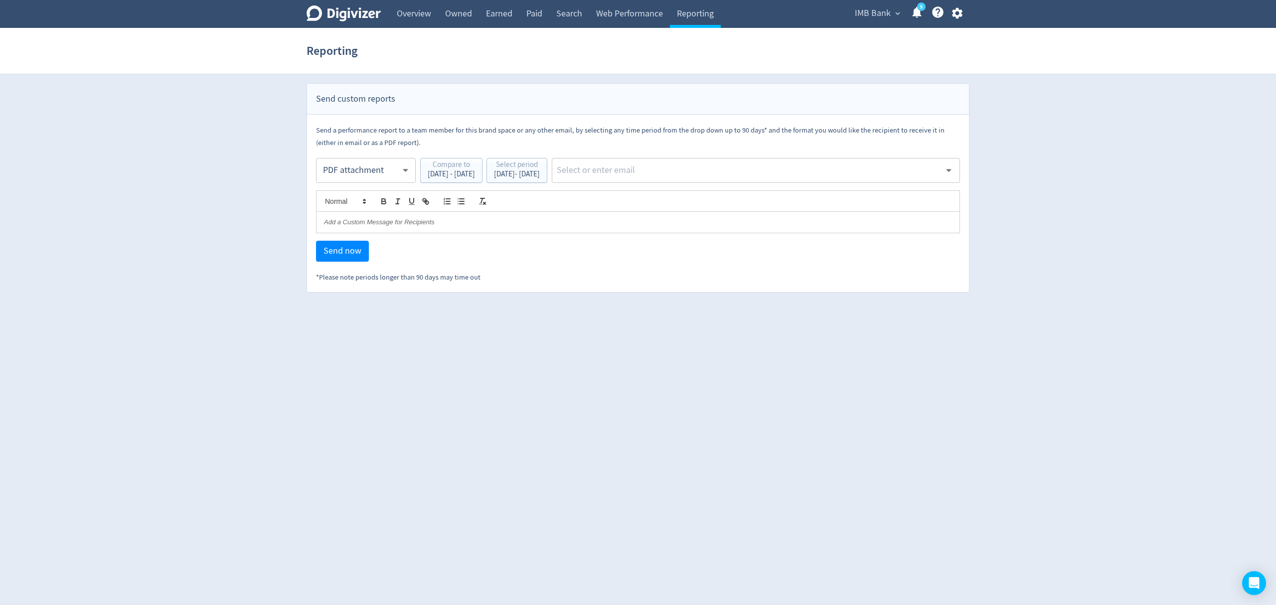
click at [671, 179] on div "​" at bounding box center [756, 170] width 408 height 25
type input "malyn"
click at [677, 190] on li "[EMAIL_ADDRESS][PERSON_NAME][DOMAIN_NAME]" at bounding box center [795, 196] width 331 height 19
click at [338, 250] on span "Send now" at bounding box center [343, 251] width 38 height 9
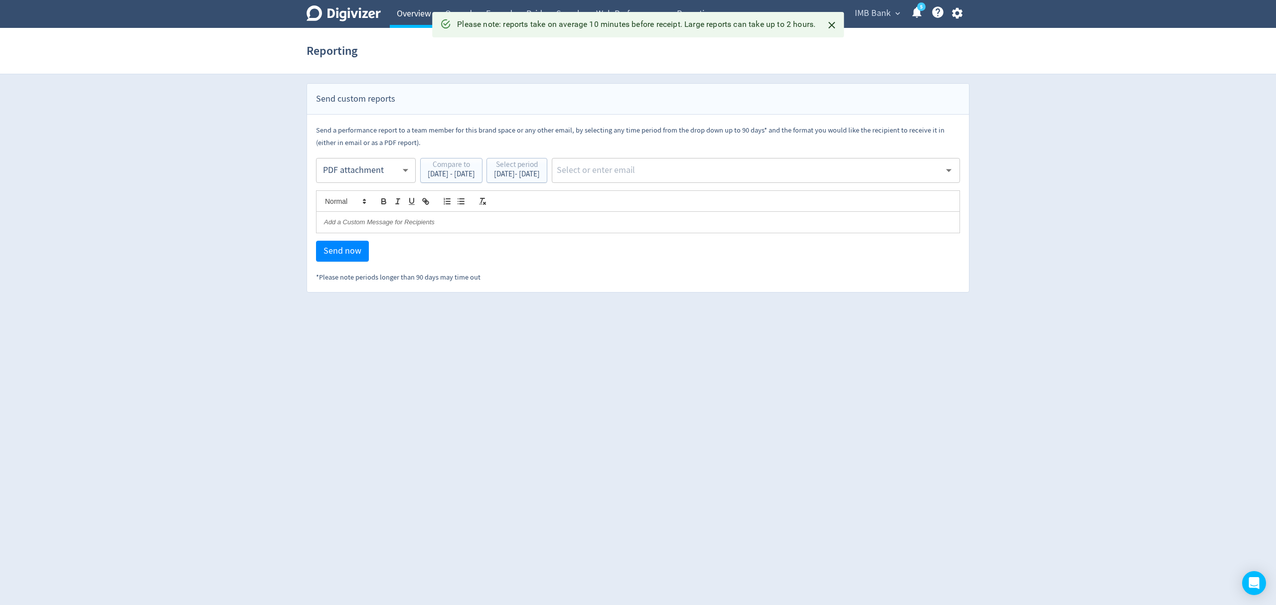
click at [405, 8] on link "Overview" at bounding box center [414, 14] width 48 height 28
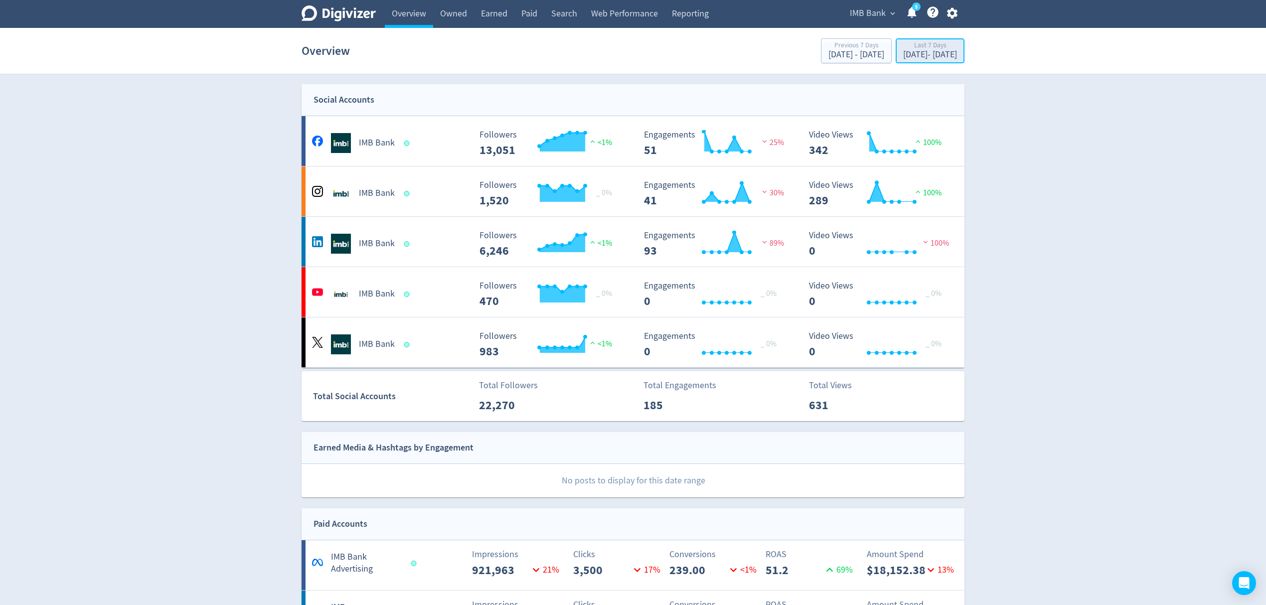
click at [903, 48] on div "Last 7 Days" at bounding box center [930, 46] width 54 height 8
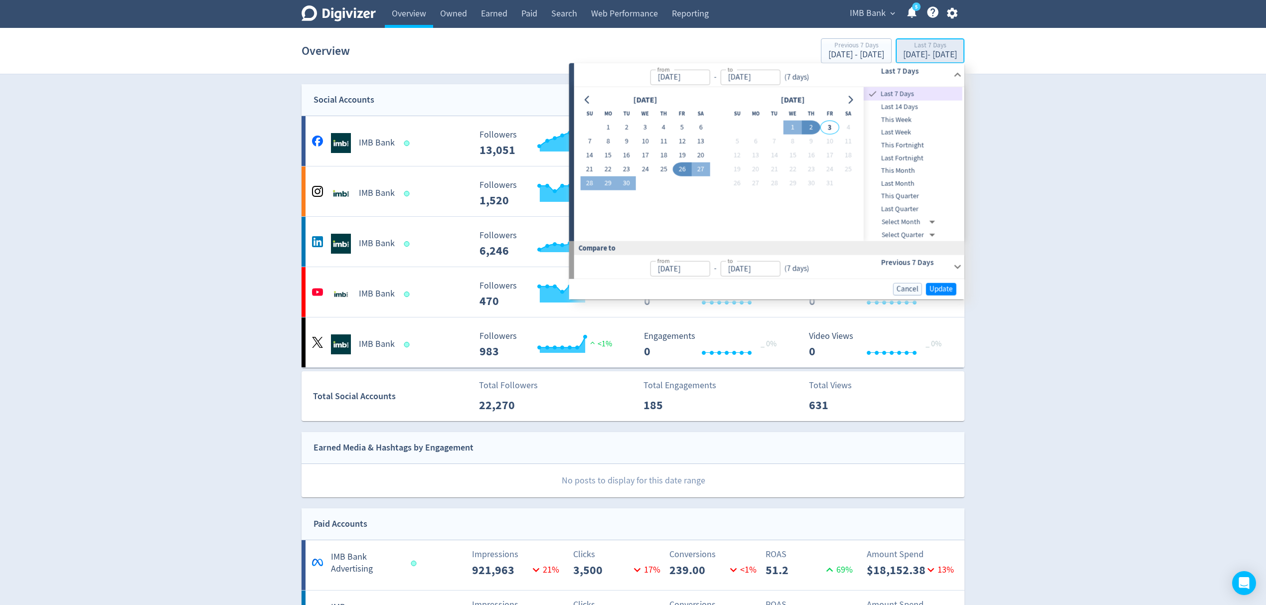
type input "[DATE]"
click at [608, 168] on button "22" at bounding box center [608, 170] width 18 height 14
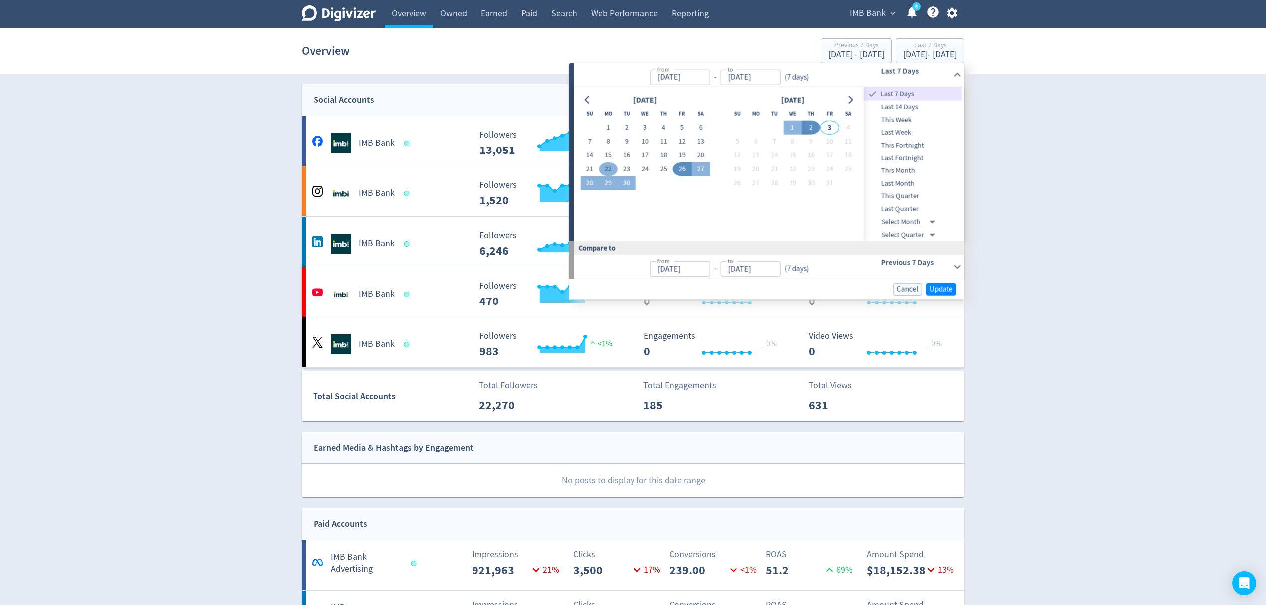
type input "[DATE]"
click at [591, 182] on button "28" at bounding box center [589, 184] width 18 height 14
type input "[DATE]"
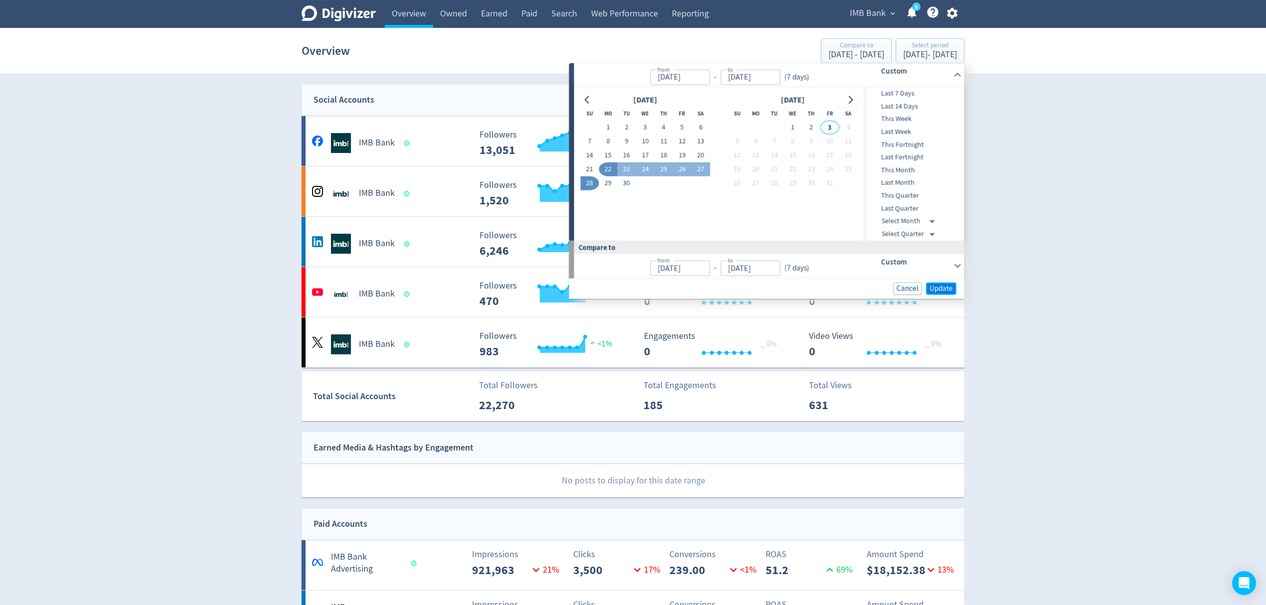
click at [950, 287] on span "Update" at bounding box center [941, 288] width 23 height 7
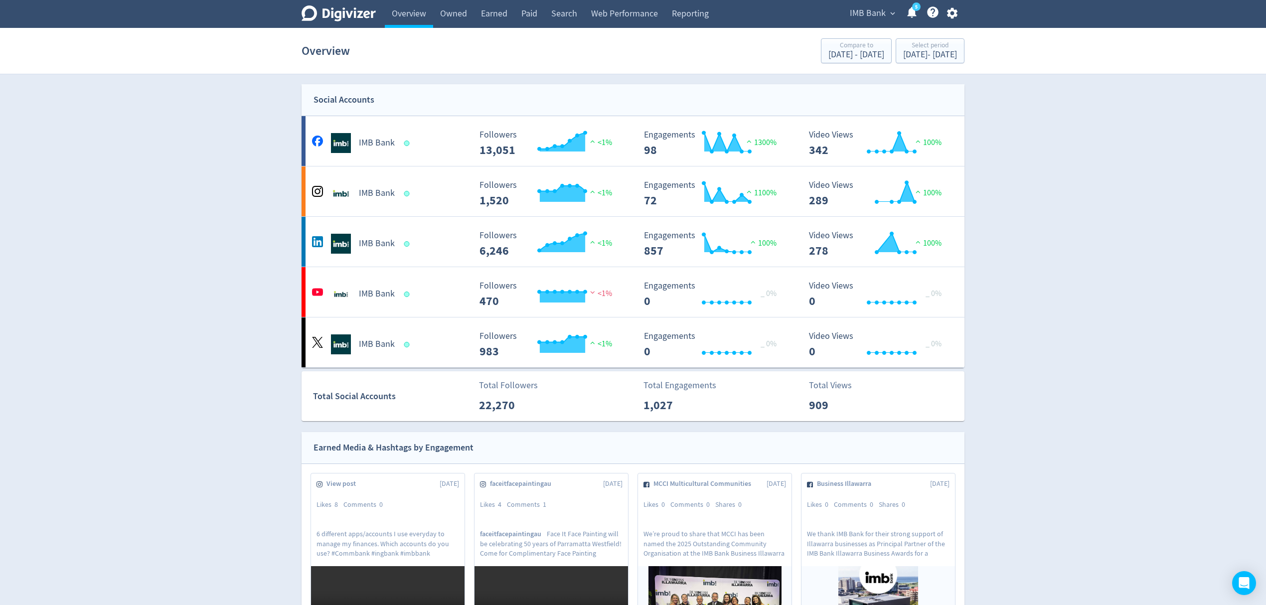
click at [870, 15] on span "IMB Bank" at bounding box center [868, 13] width 36 height 16
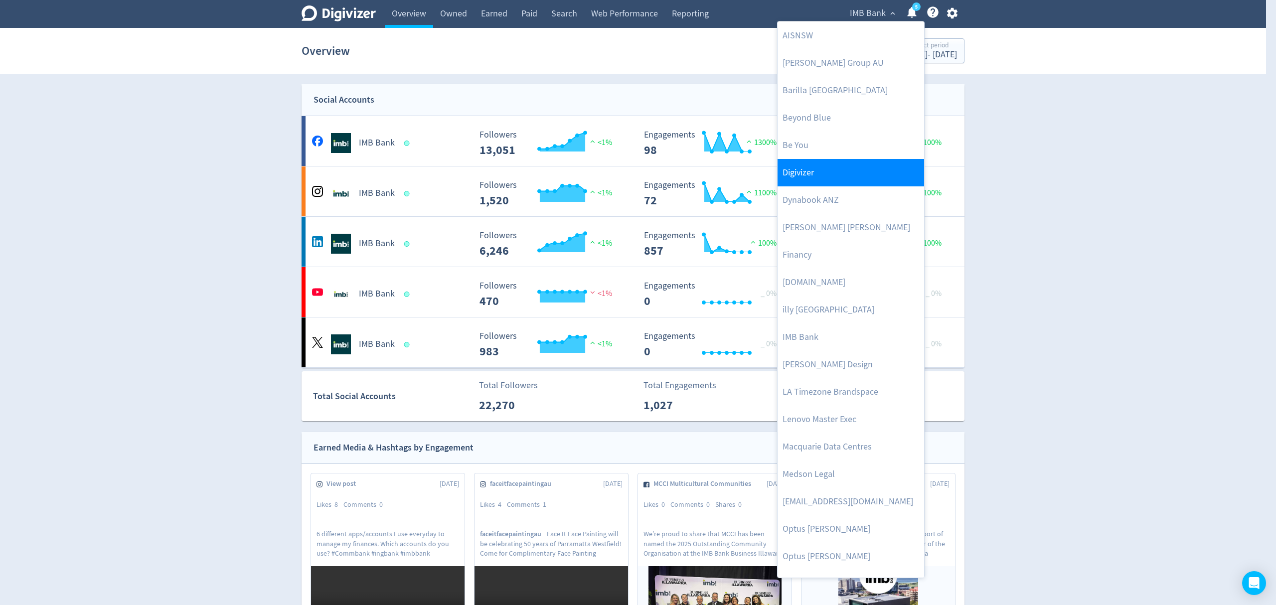
click at [809, 174] on link "Digivizer" at bounding box center [851, 172] width 147 height 27
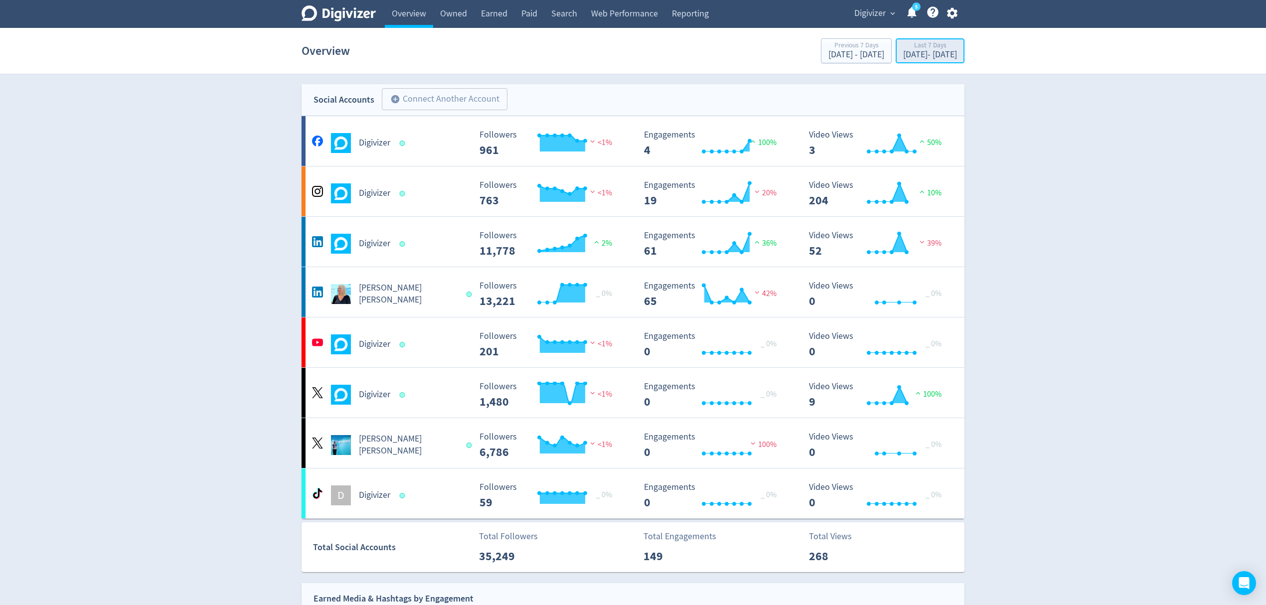
click at [903, 52] on div "[DATE] - [DATE]" at bounding box center [930, 54] width 54 height 9
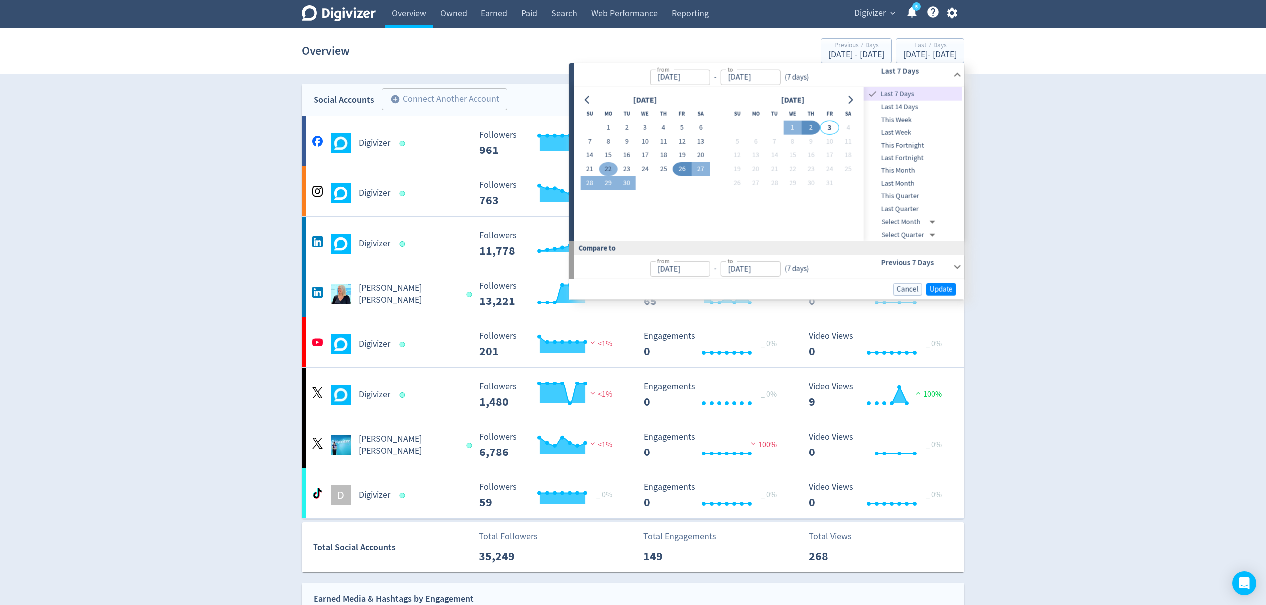
click at [603, 167] on button "22" at bounding box center [608, 170] width 18 height 14
type input "[DATE]"
click at [590, 179] on button "28" at bounding box center [589, 184] width 18 height 14
type input "[DATE]"
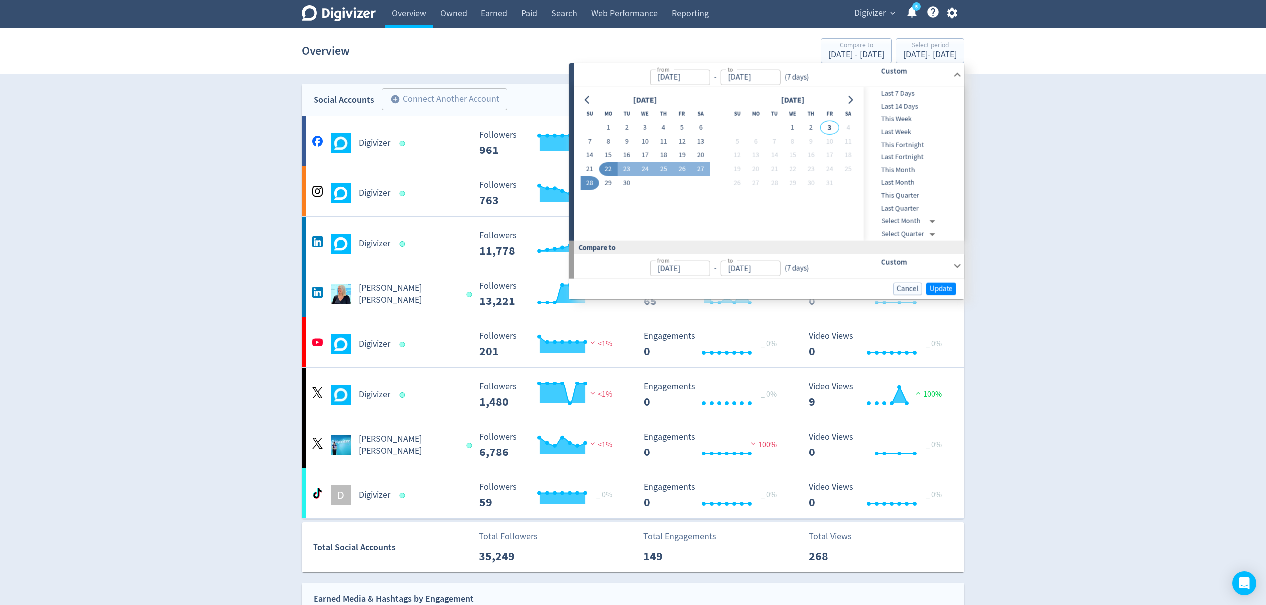
type input "[DATE]"
click at [944, 292] on span "Update" at bounding box center [941, 288] width 23 height 7
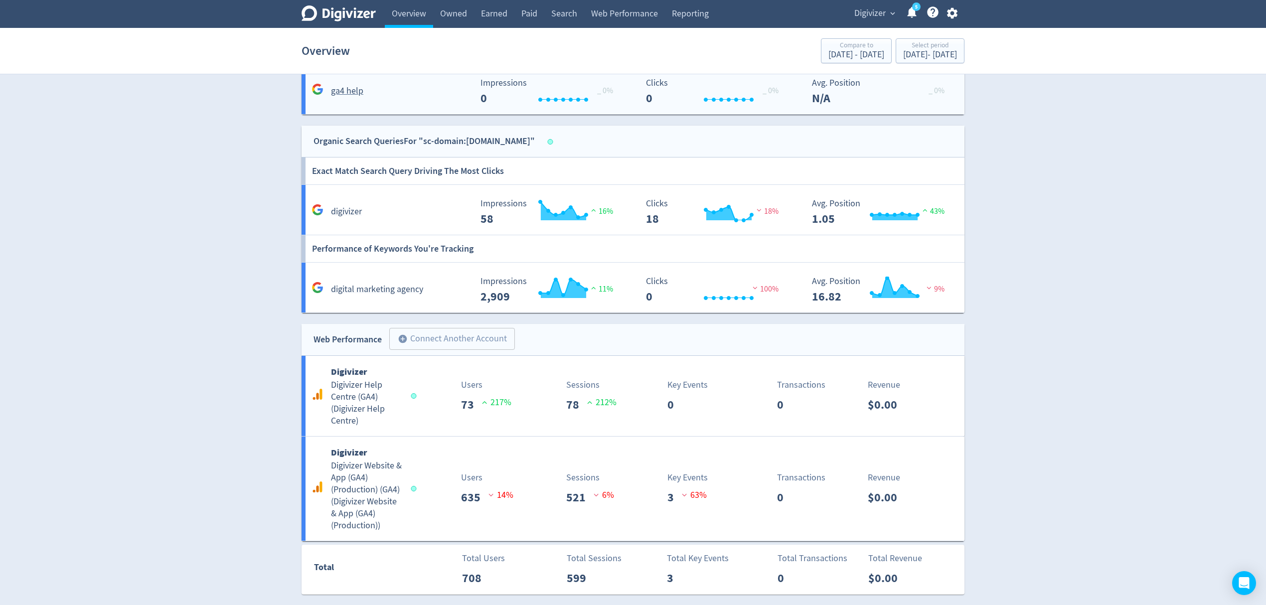
scroll to position [1066, 0]
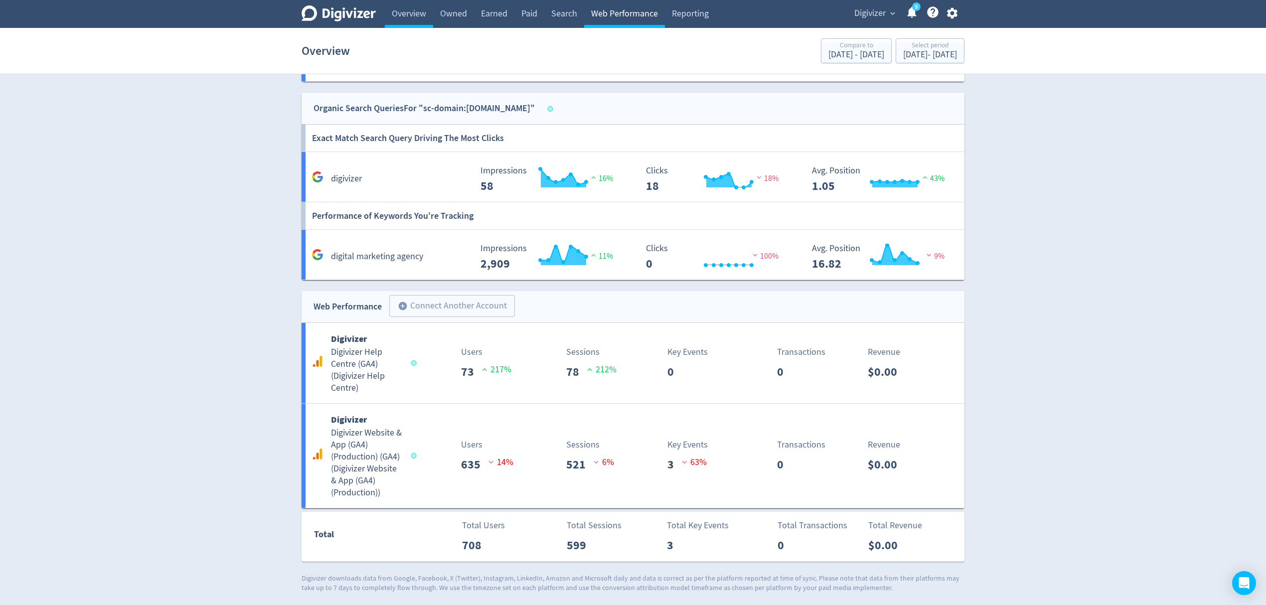
click at [604, 16] on link "Web Performance" at bounding box center [624, 14] width 81 height 28
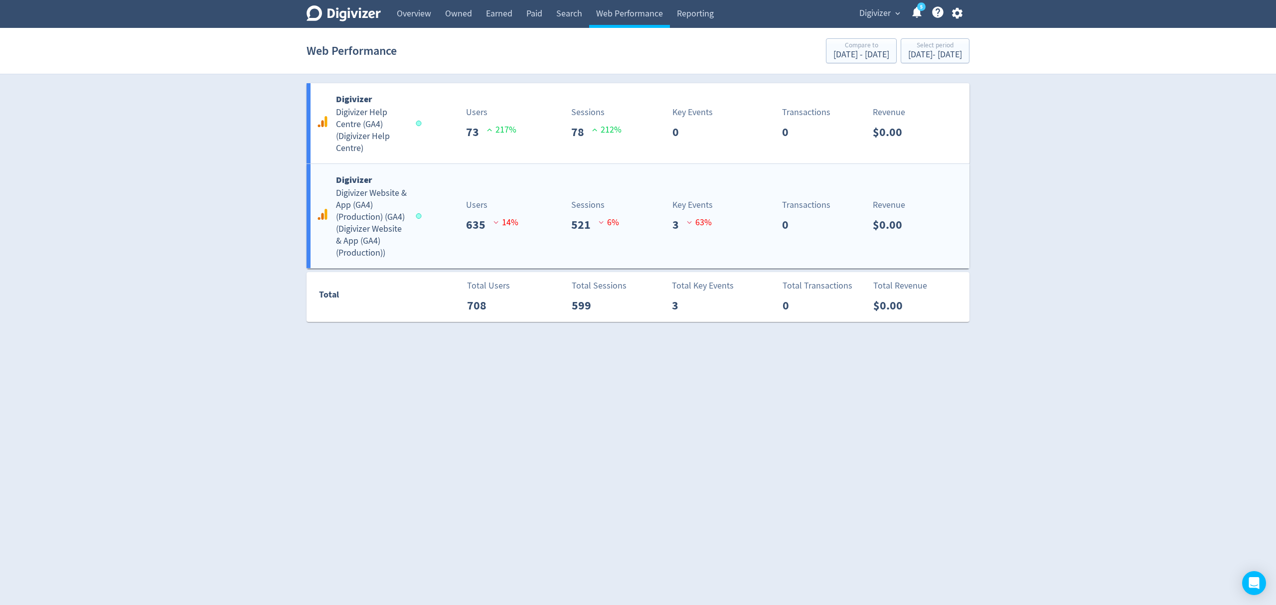
click at [438, 205] on div "Users 635 14 %" at bounding box center [475, 215] width 110 height 35
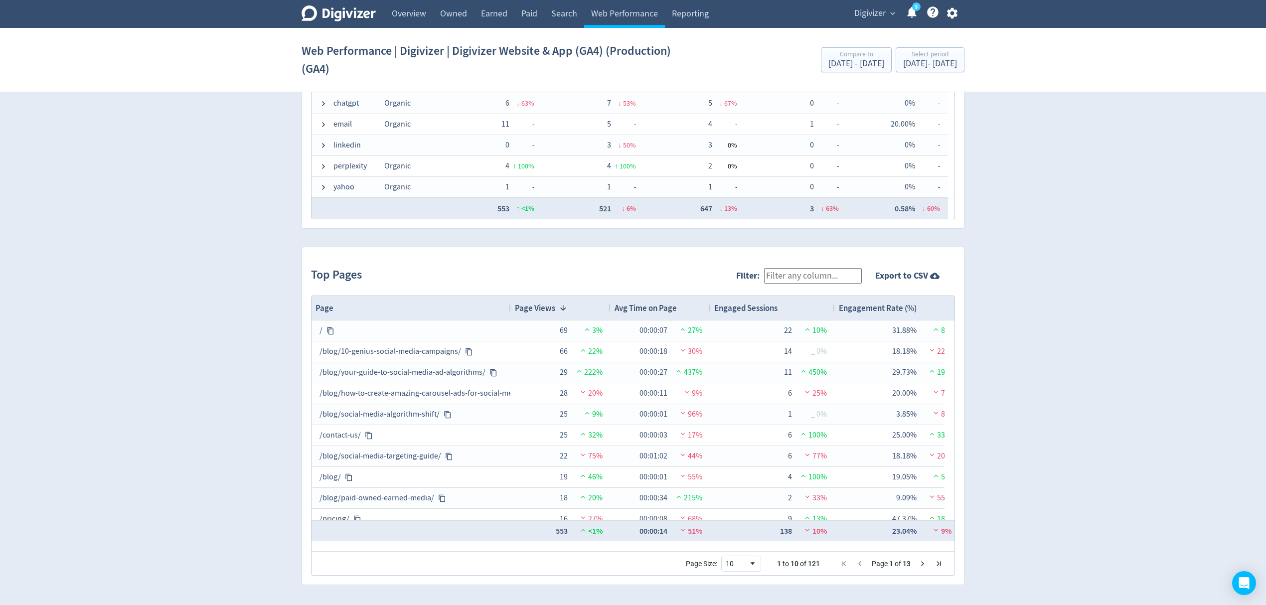
scroll to position [867, 0]
click at [617, 13] on link "Web Performance" at bounding box center [624, 14] width 81 height 28
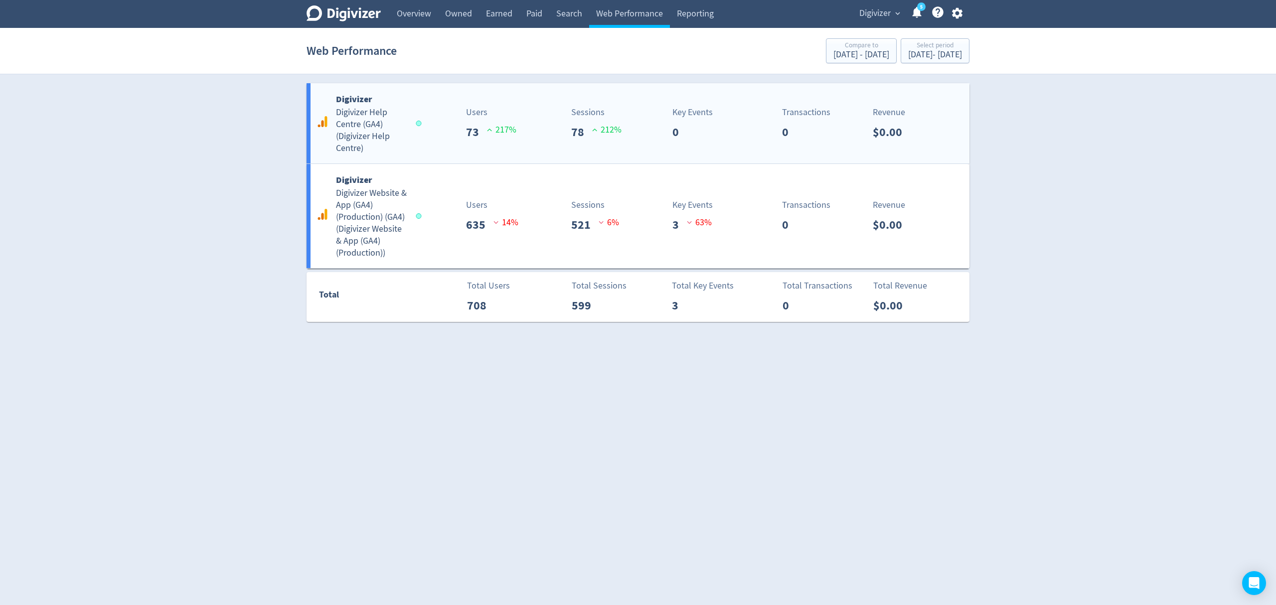
click at [442, 140] on div "Users 73 217 %" at bounding box center [475, 123] width 110 height 35
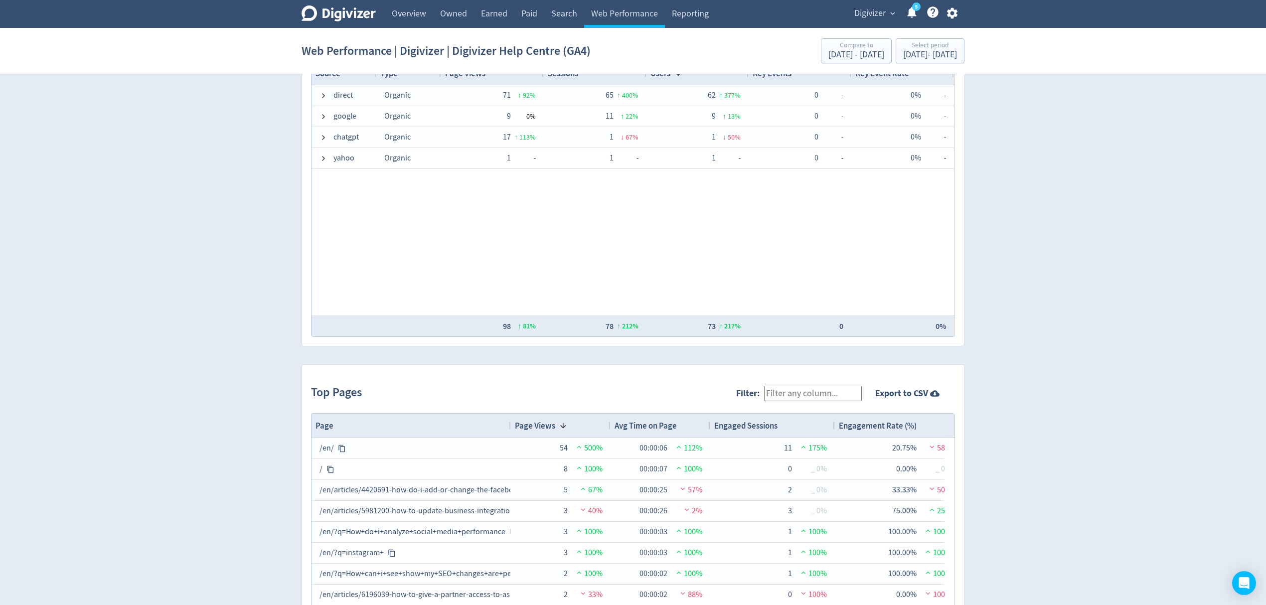
scroll to position [731, 0]
click at [872, 6] on span "Digivizer" at bounding box center [870, 13] width 31 height 16
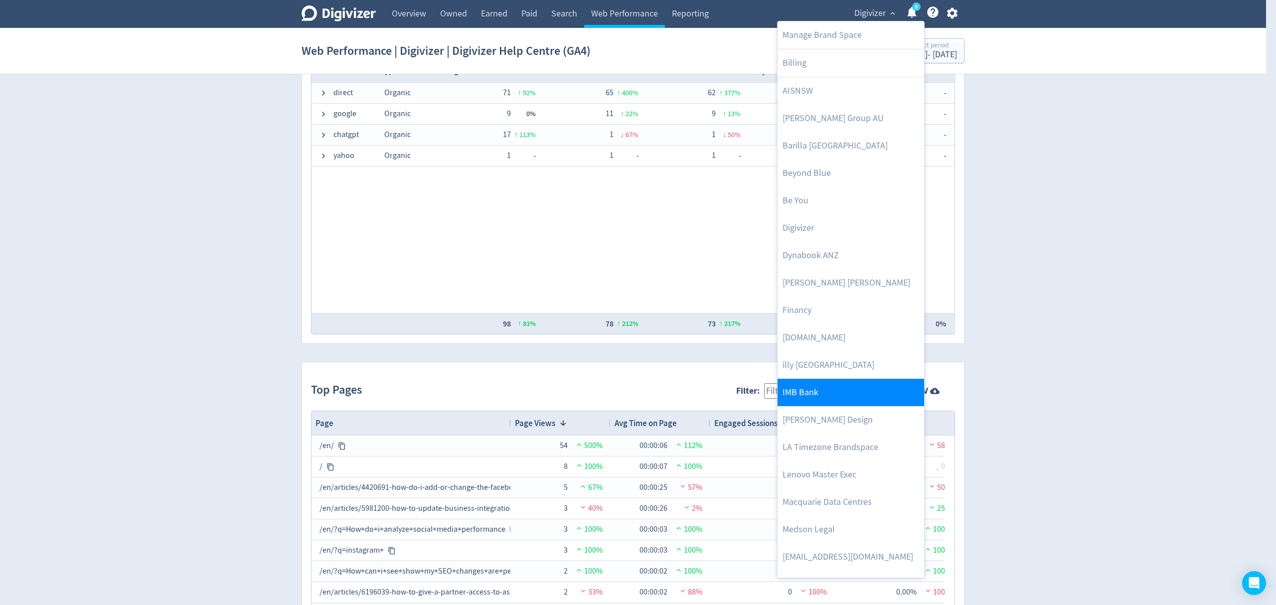
click at [812, 389] on link "IMB Bank" at bounding box center [851, 392] width 147 height 27
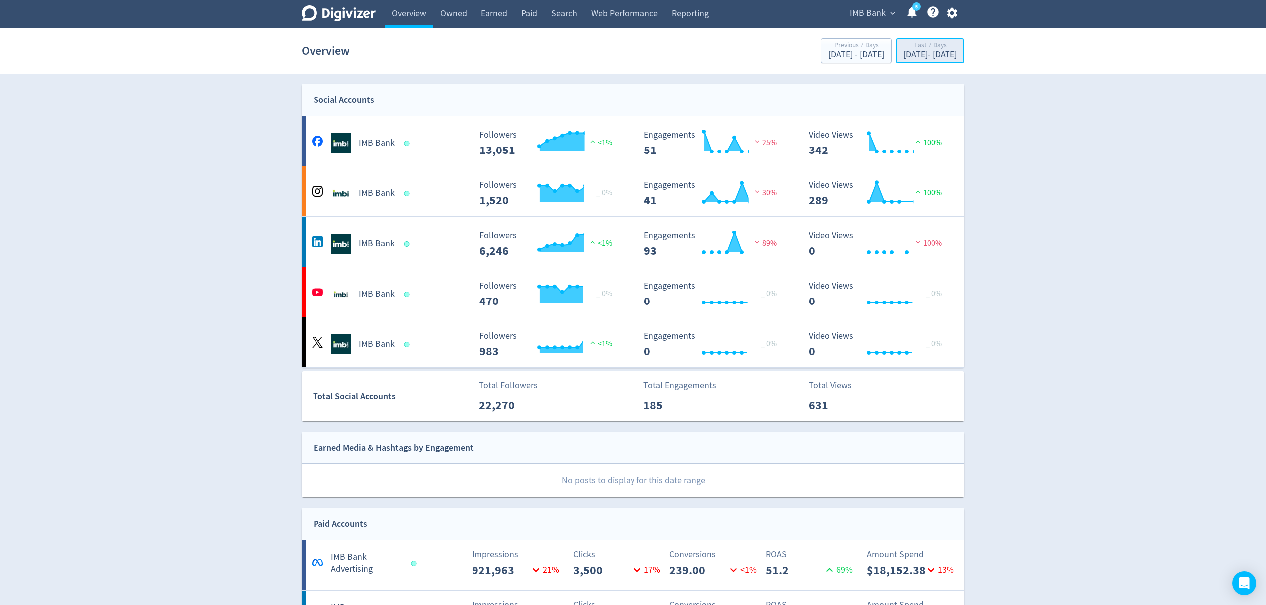
click at [904, 58] on div "[DATE] - [DATE]" at bounding box center [930, 54] width 54 height 9
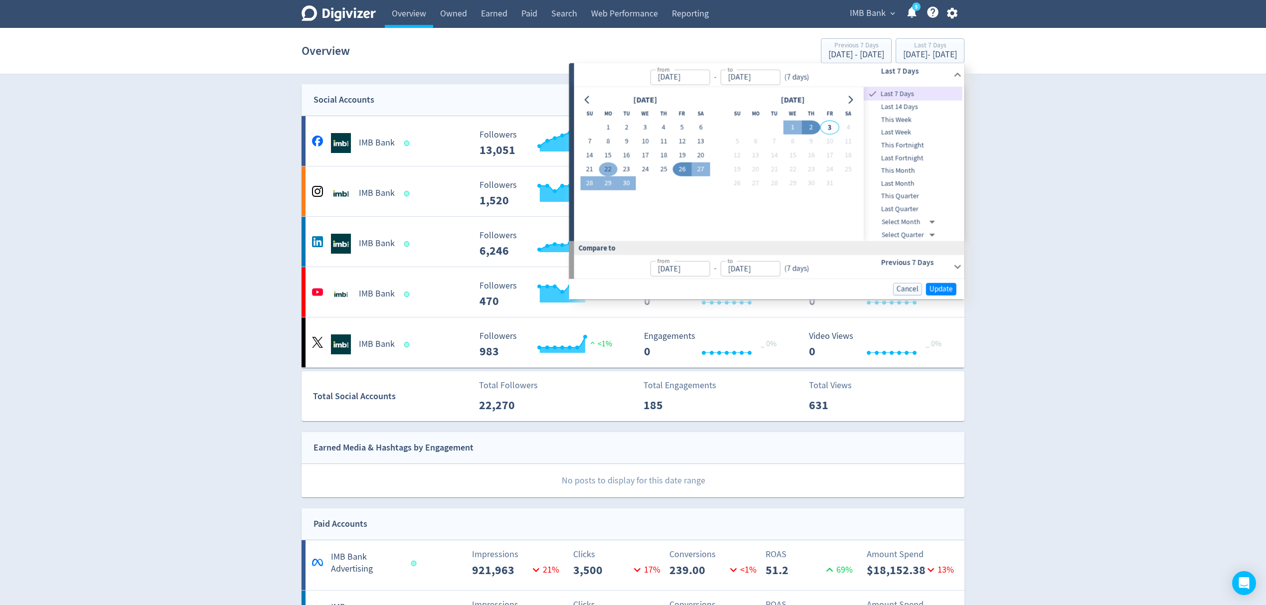
click at [605, 170] on button "22" at bounding box center [608, 170] width 18 height 14
type input "[DATE]"
click at [589, 182] on button "28" at bounding box center [589, 184] width 18 height 14
type input "[DATE]"
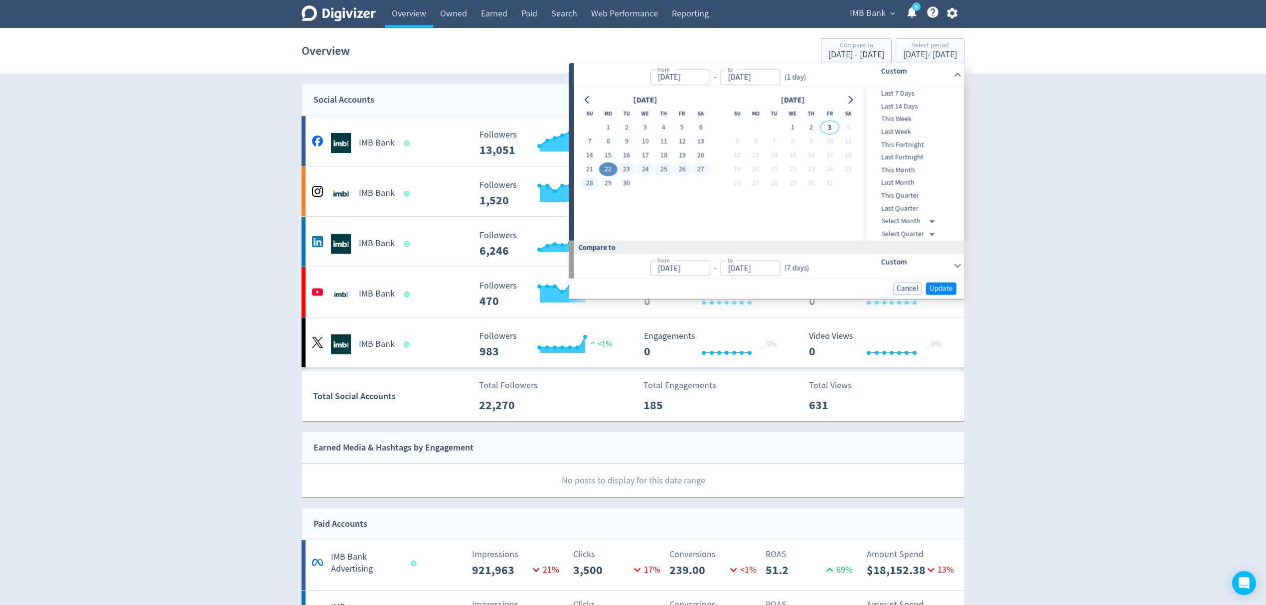
type input "[DATE]"
click at [946, 289] on span "Update" at bounding box center [941, 288] width 23 height 7
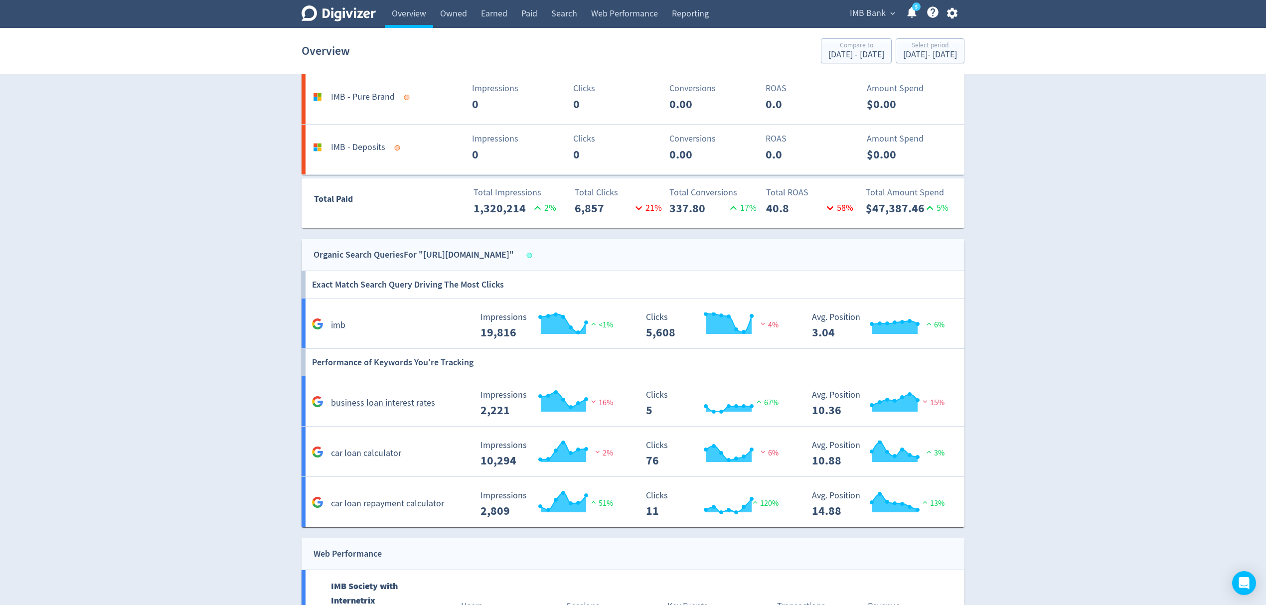
scroll to position [1263, 0]
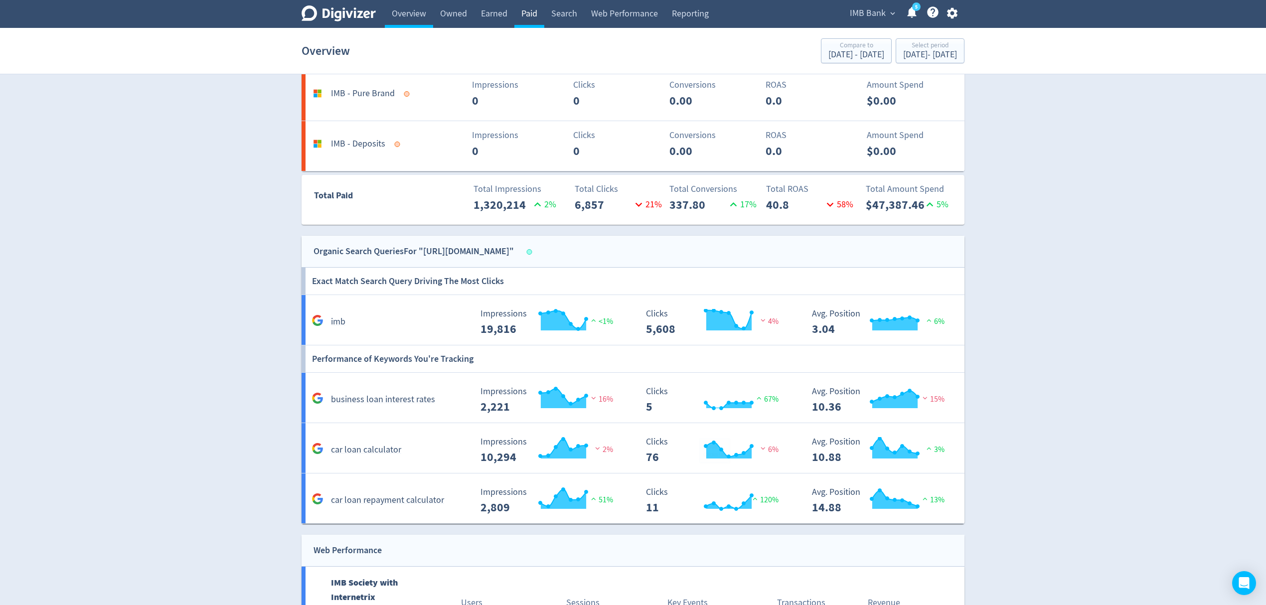
click at [528, 10] on link "Paid" at bounding box center [530, 14] width 30 height 28
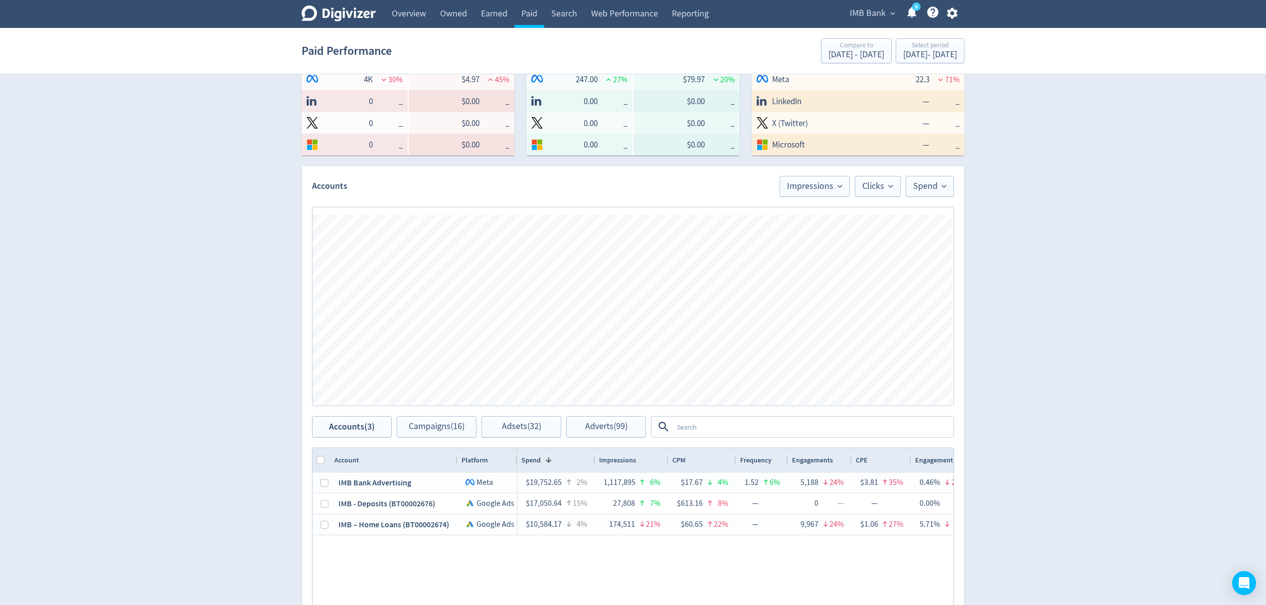
scroll to position [266, 0]
click at [612, 14] on link "Web Performance" at bounding box center [624, 14] width 81 height 28
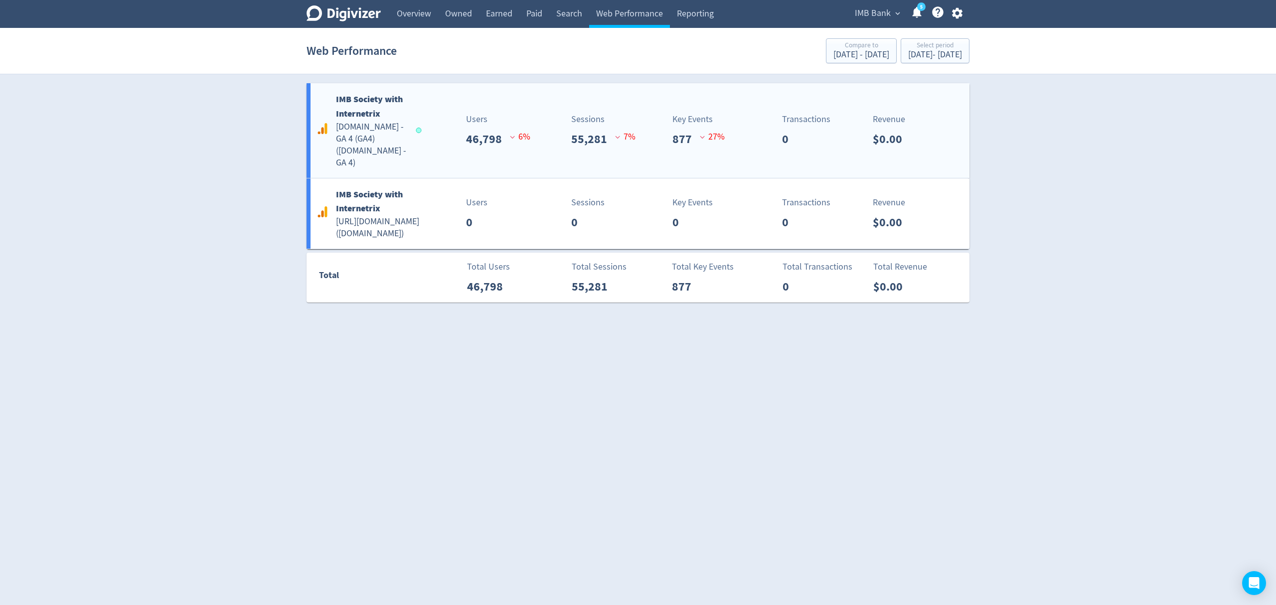
click at [428, 143] on div "IMB Society with Internetrix [DOMAIN_NAME] - GA 4 (GA4) ( [DOMAIN_NAME] - GA 4 …" at bounding box center [638, 130] width 663 height 95
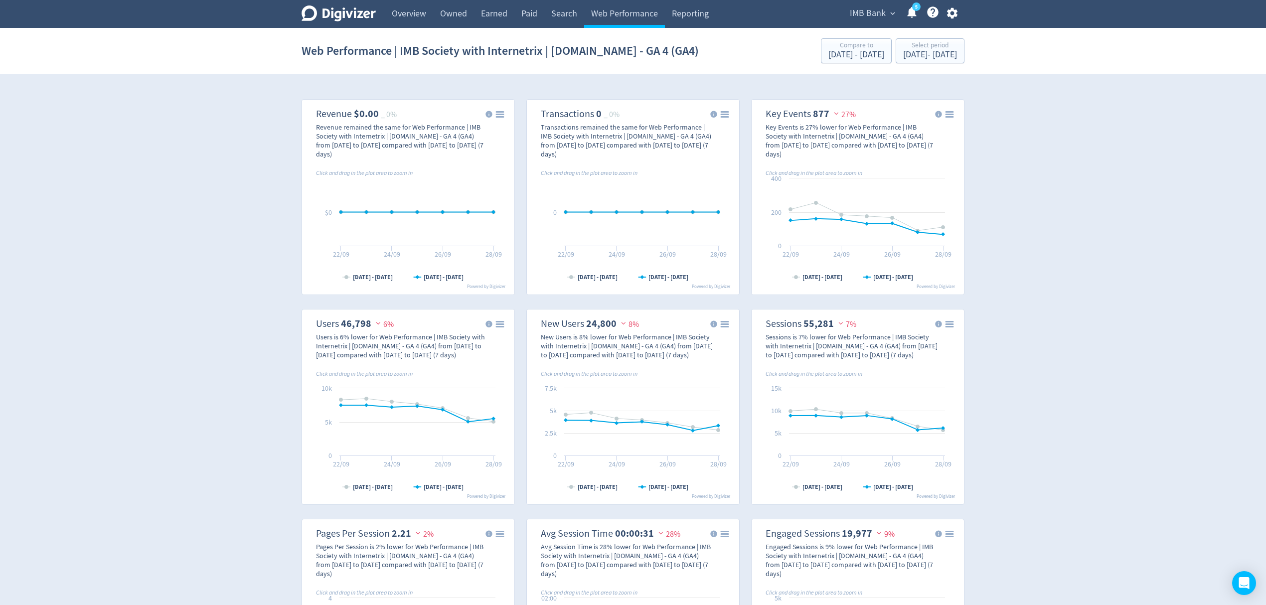
click at [869, 13] on span "IMB Bank" at bounding box center [868, 13] width 36 height 16
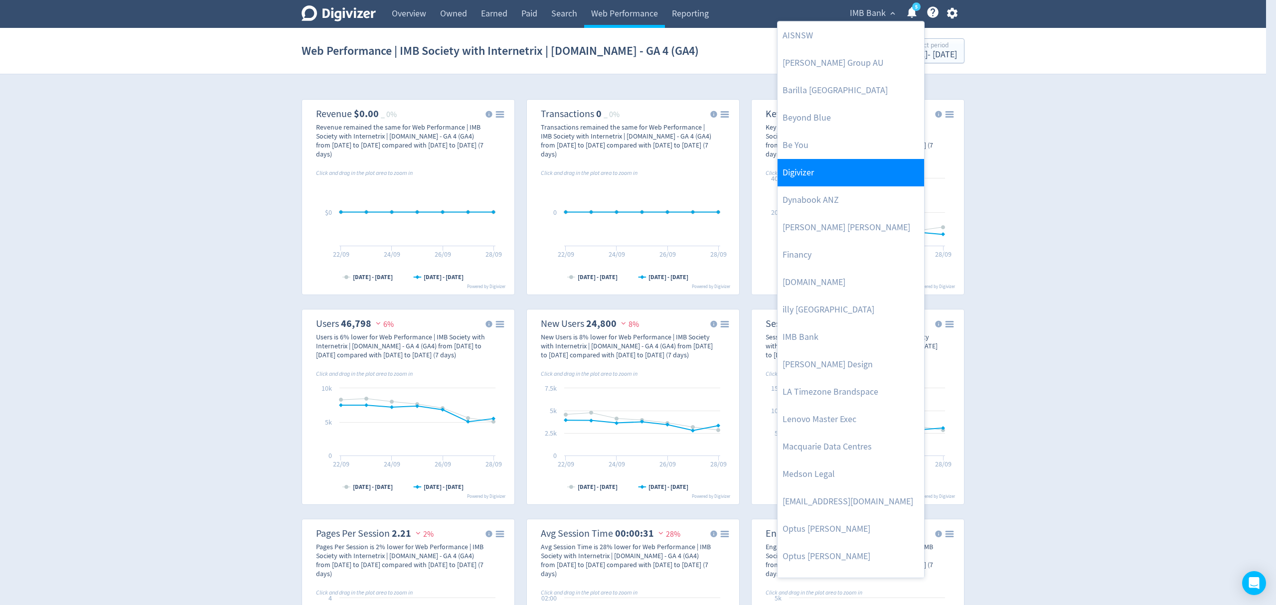
click at [800, 165] on link "Digivizer" at bounding box center [851, 172] width 147 height 27
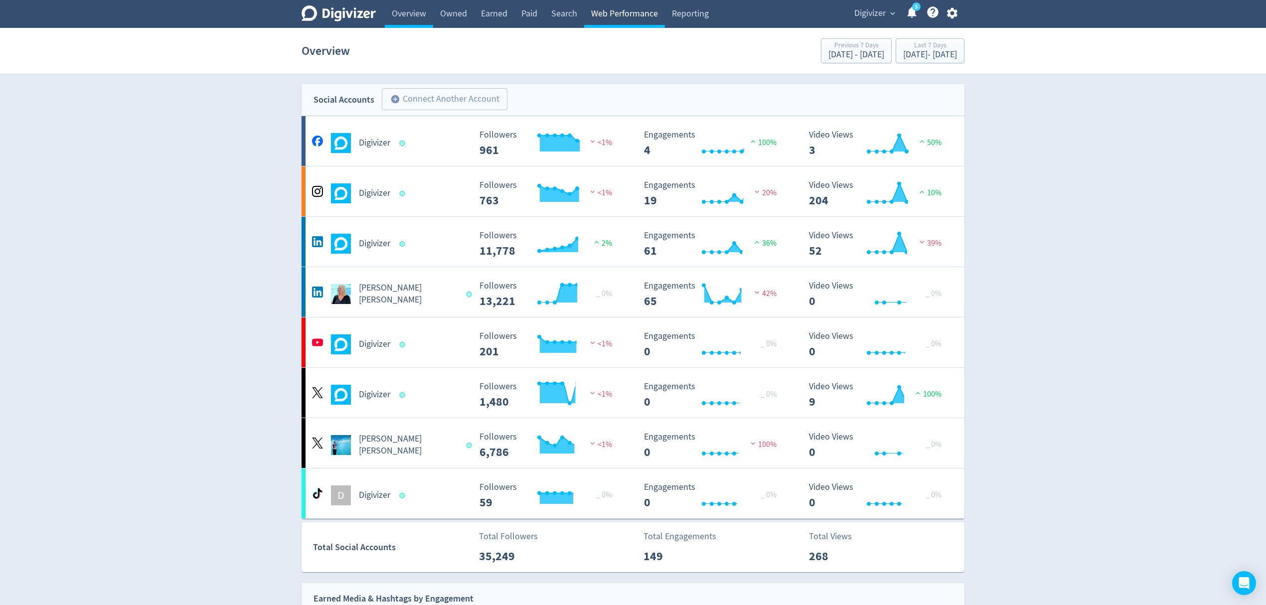
click at [603, 14] on link "Web Performance" at bounding box center [624, 14] width 81 height 28
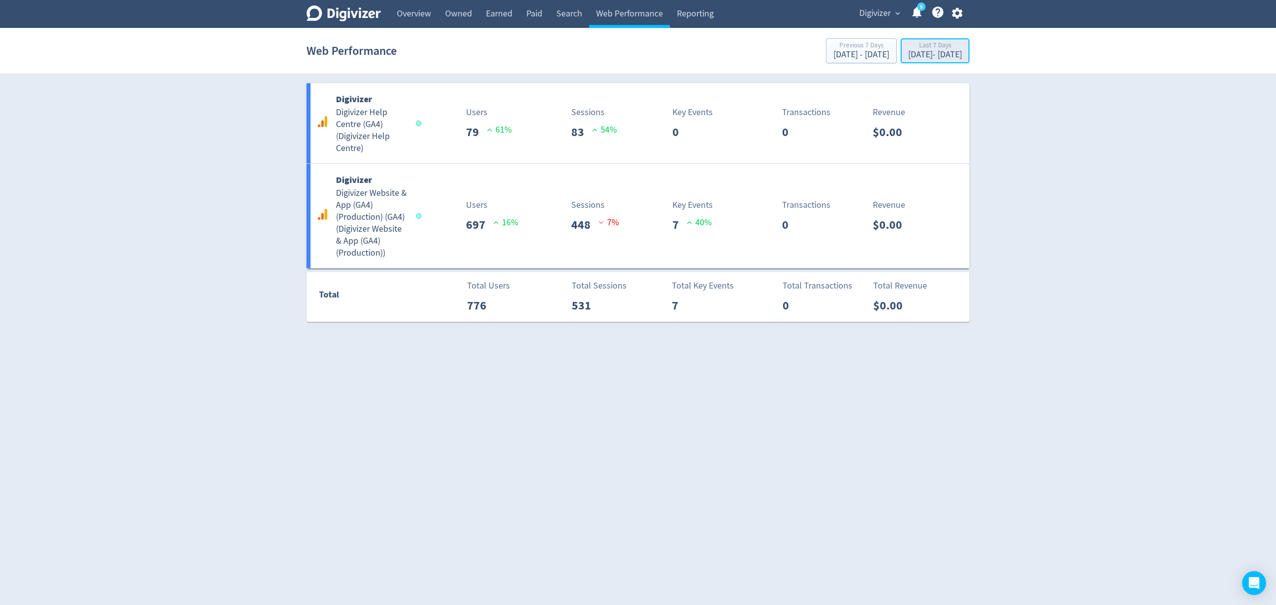
click at [908, 52] on div "[DATE] - [DATE]" at bounding box center [935, 54] width 54 height 9
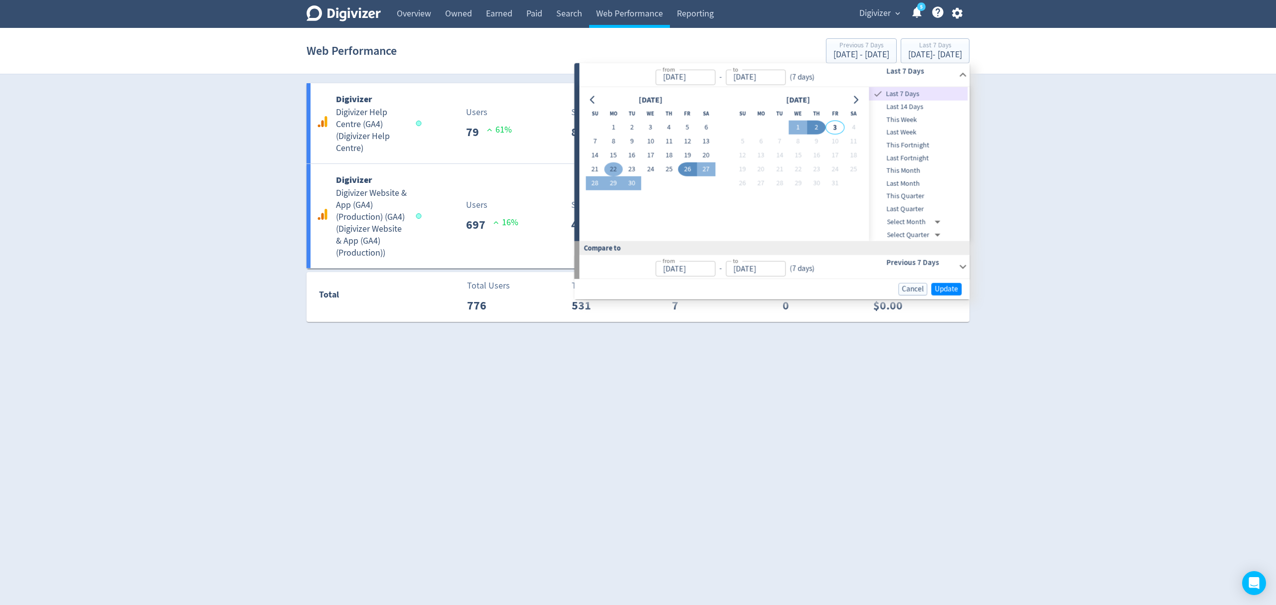
click at [609, 171] on button "22" at bounding box center [613, 170] width 18 height 14
type input "[DATE]"
drag, startPoint x: 599, startPoint y: 182, endPoint x: 618, endPoint y: 183, distance: 19.0
click at [599, 182] on button "28" at bounding box center [595, 184] width 18 height 14
type input "[DATE]"
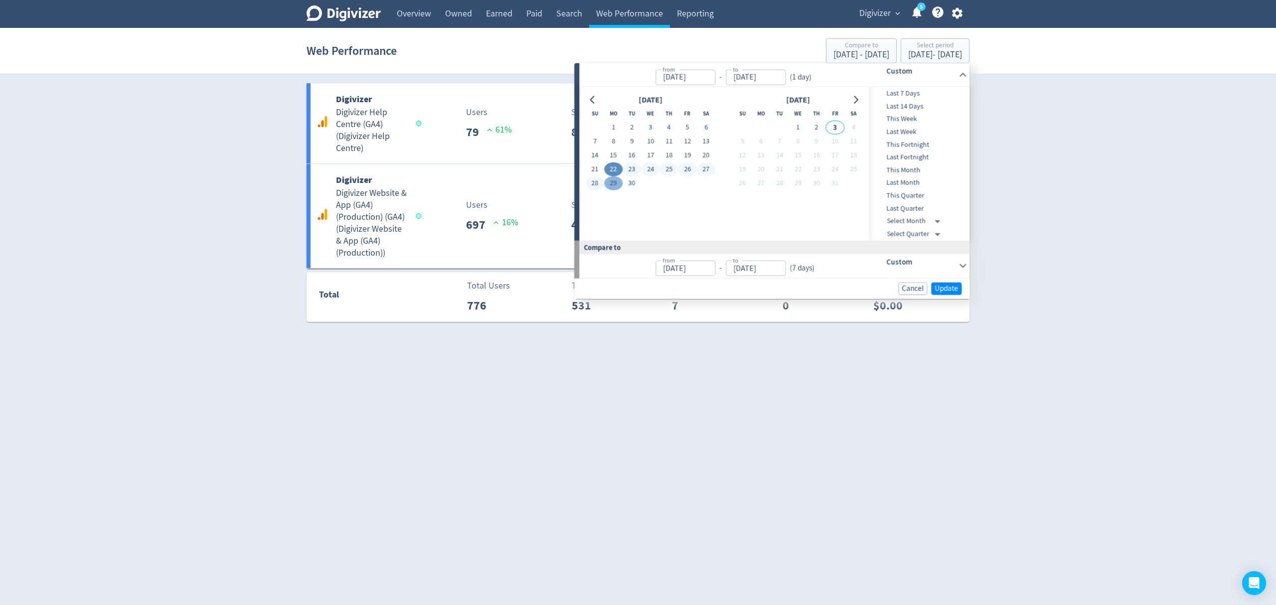
type input "[DATE]"
click at [942, 288] on span "Update" at bounding box center [946, 288] width 23 height 7
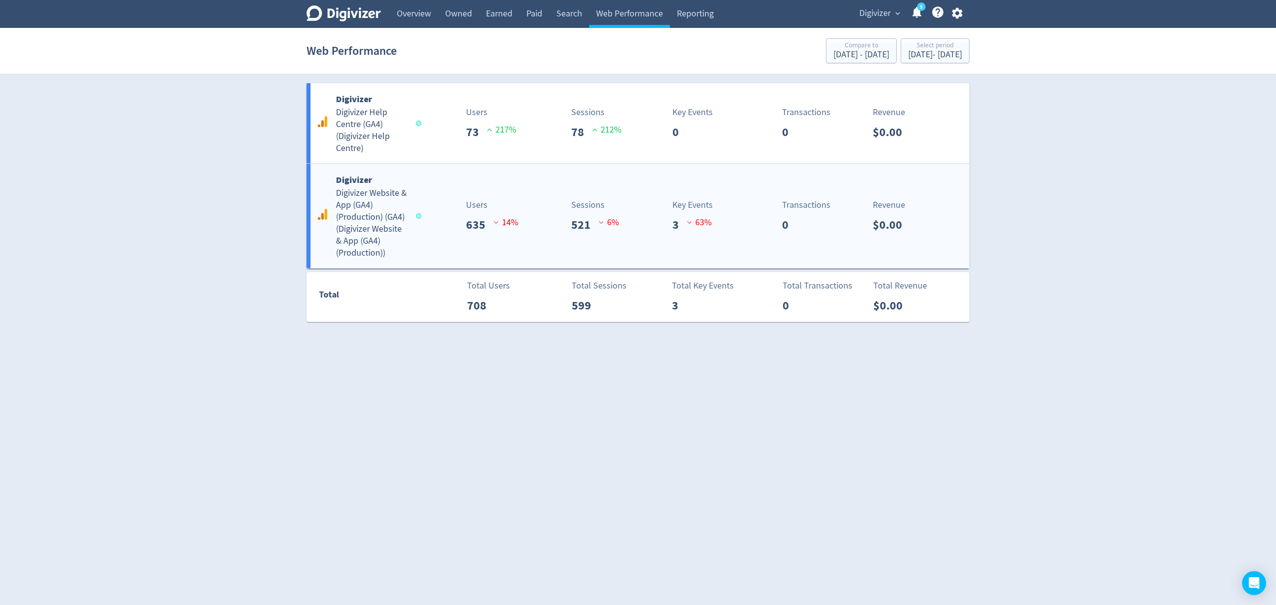
click at [441, 226] on div "Users 635 14 %" at bounding box center [475, 215] width 110 height 35
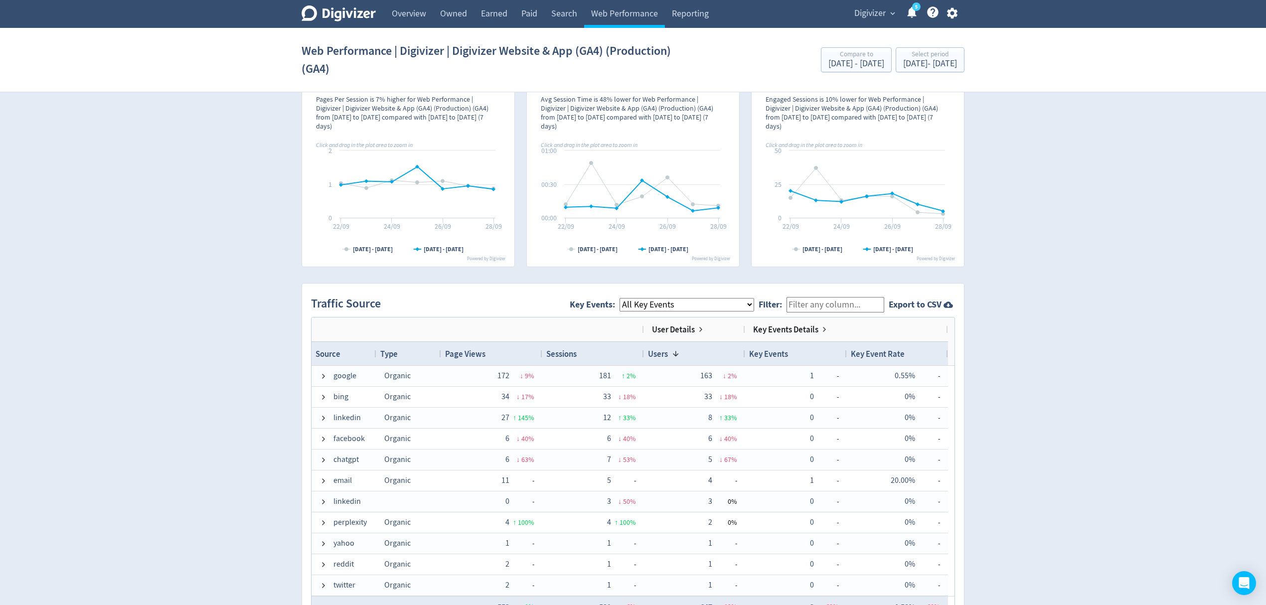
scroll to position [465, 0]
click at [419, 22] on link "Overview" at bounding box center [409, 14] width 48 height 28
